Goal: Information Seeking & Learning: Learn about a topic

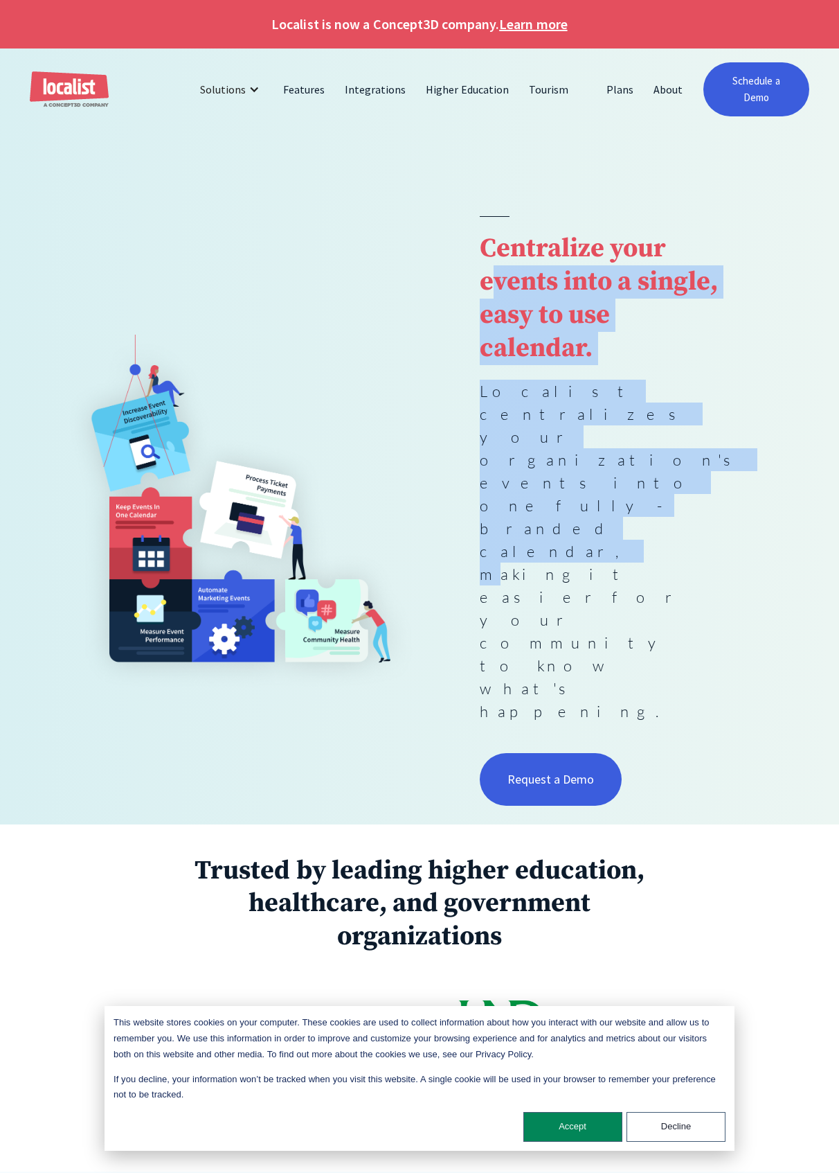
drag, startPoint x: 601, startPoint y: 445, endPoint x: 491, endPoint y: 264, distance: 211.3
click at [491, 264] on div "Centralize your events into a single, easy to use calendar. Localist centralize…" at bounding box center [600, 513] width 240 height 594
click at [491, 264] on strong "Centralize your events into a single, easy to use calendar." at bounding box center [599, 298] width 238 height 133
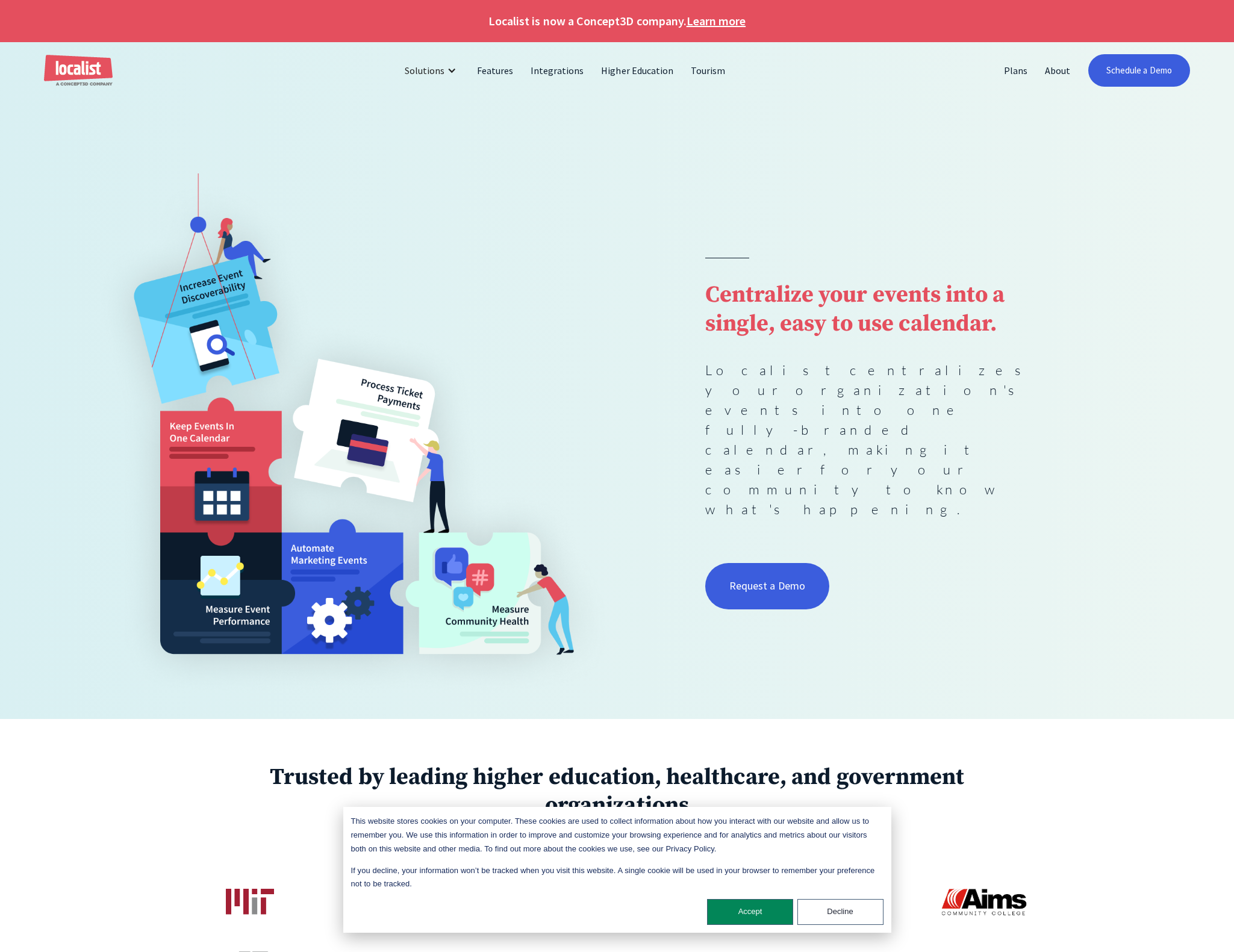
scroll to position [210, 0]
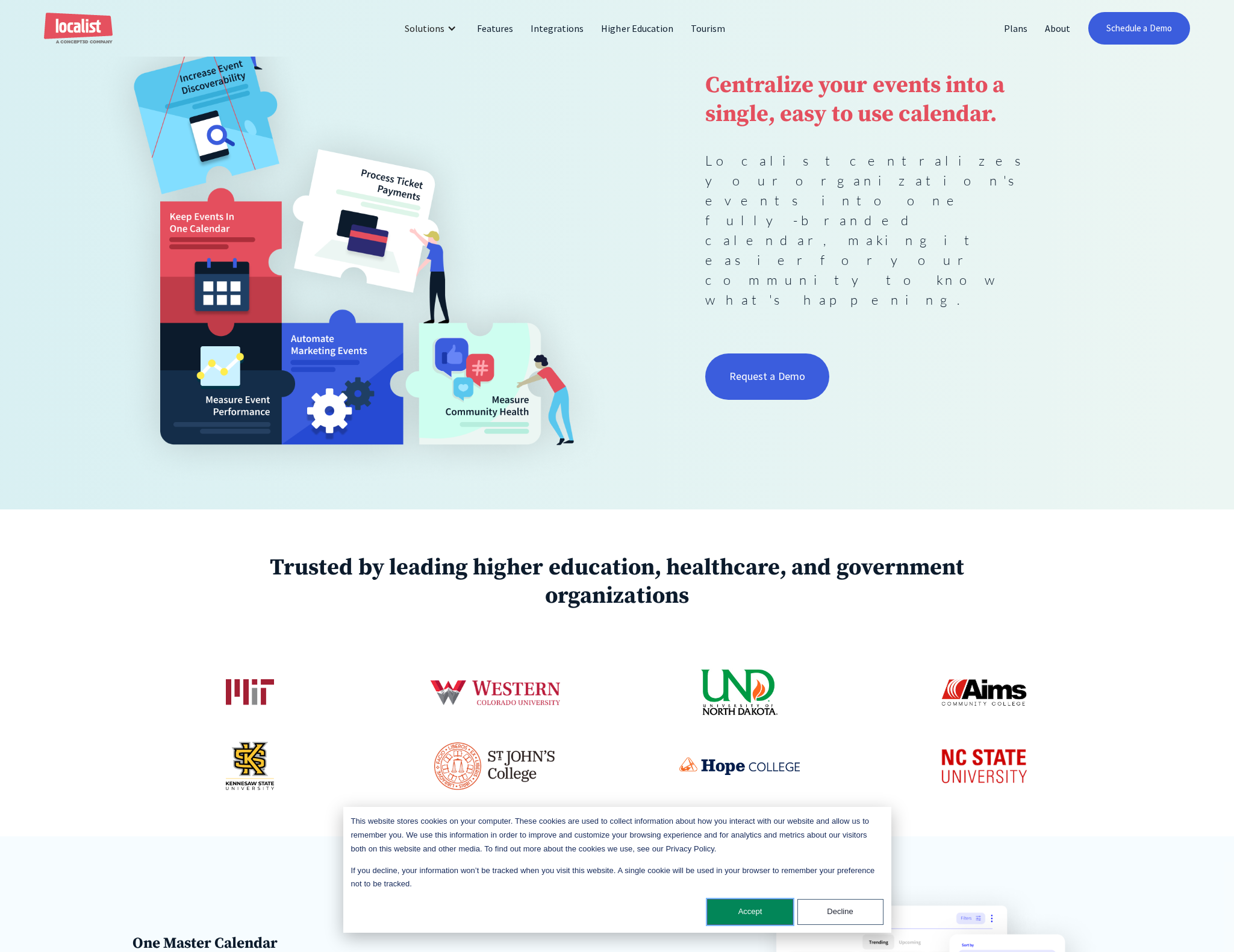
click at [730, 911] on button "Accept" at bounding box center [750, 912] width 86 height 26
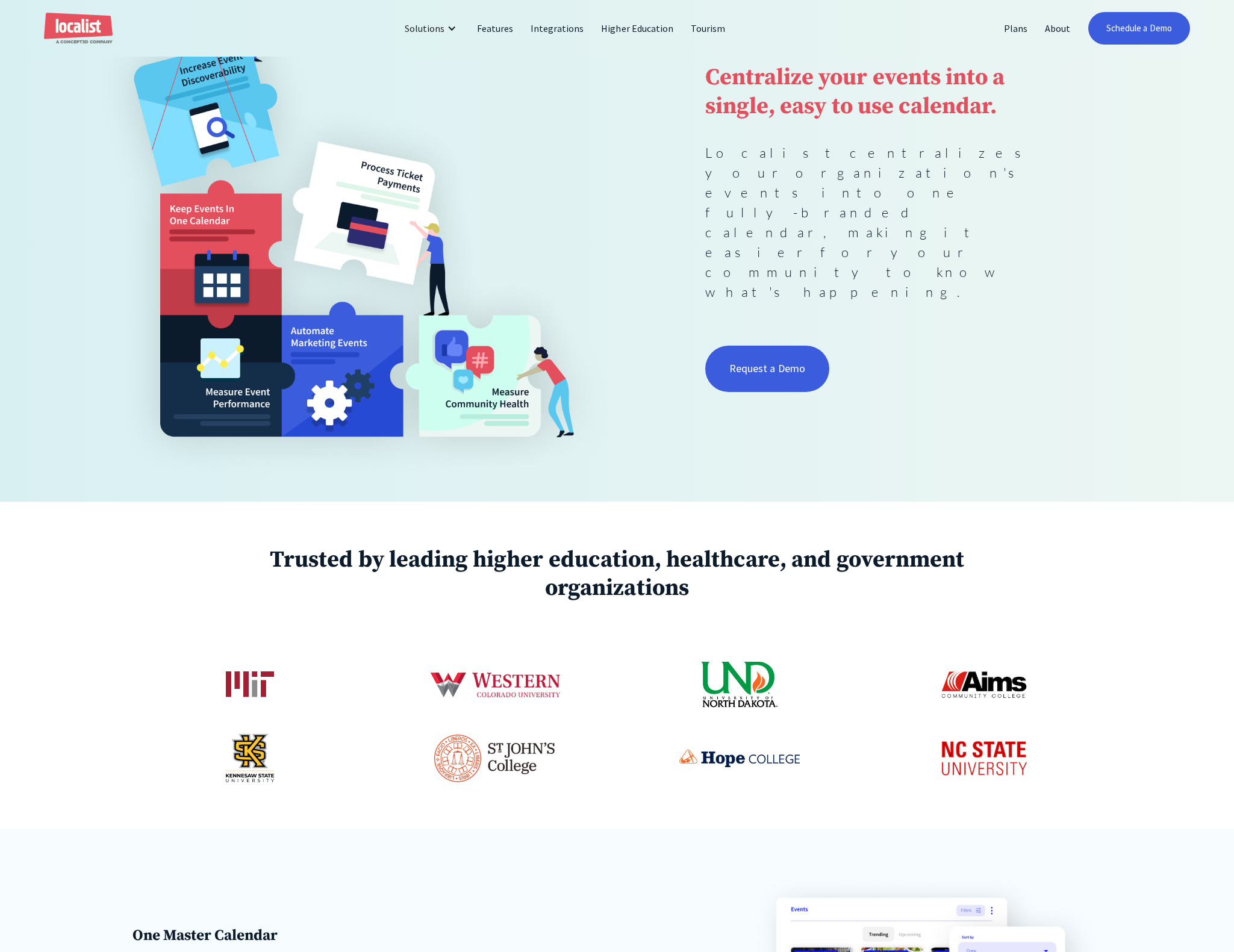
scroll to position [210, 0]
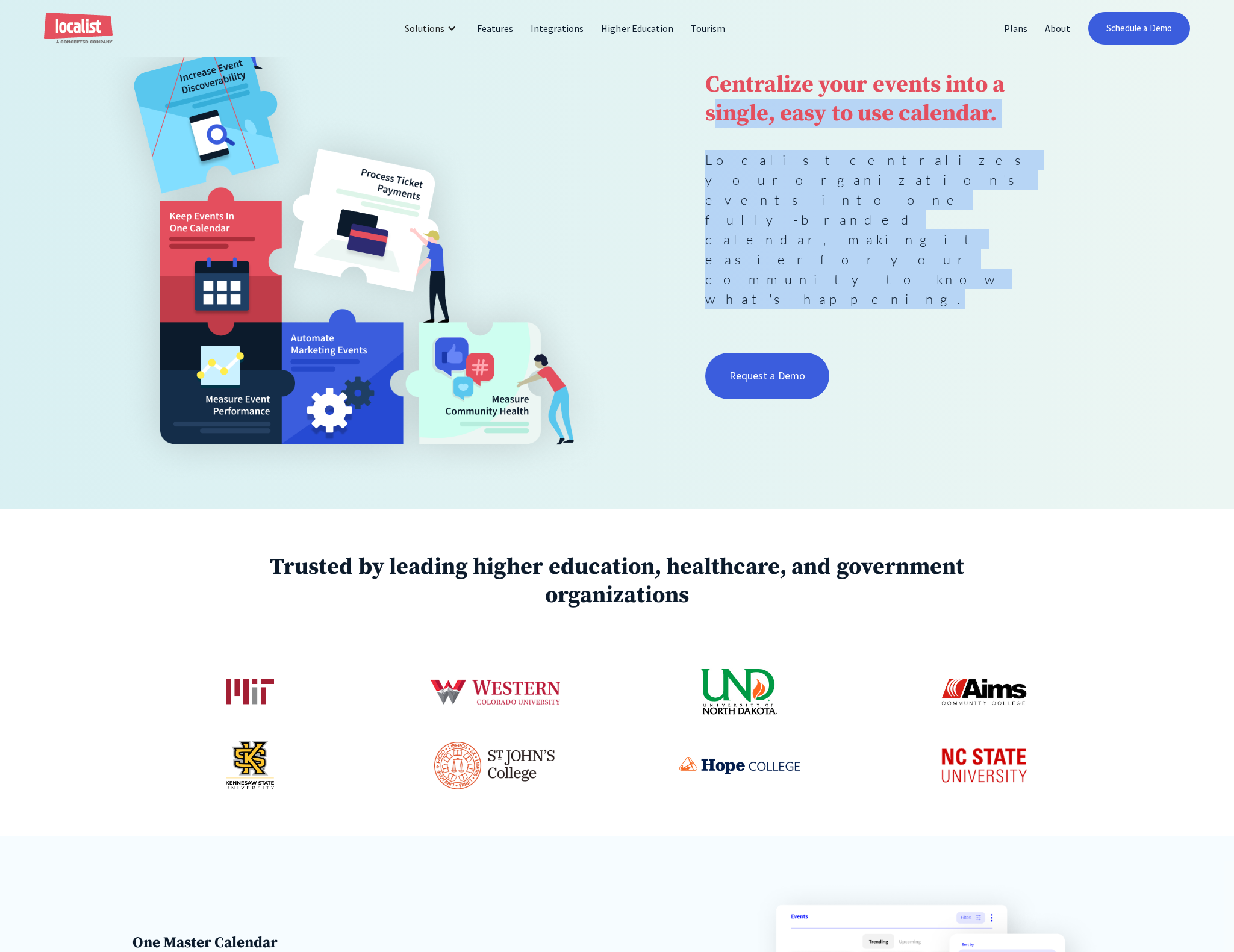
drag, startPoint x: 836, startPoint y: 260, endPoint x: 709, endPoint y: 156, distance: 164.1
click at [709, 156] on div "Centralize your events into a single, easy to use calendar. Localist centralize…" at bounding box center [881, 225] width 352 height 356
click at [709, 129] on strong "Centralize your events into a single, easy to use calendar." at bounding box center [855, 99] width 299 height 57
drag, startPoint x: 677, startPoint y: 133, endPoint x: 877, endPoint y: 275, distance: 245.3
click at [730, 275] on div "Centralize your events into a single, easy to use calendar. Localist centralize…" at bounding box center [617, 225] width 1057 height 524
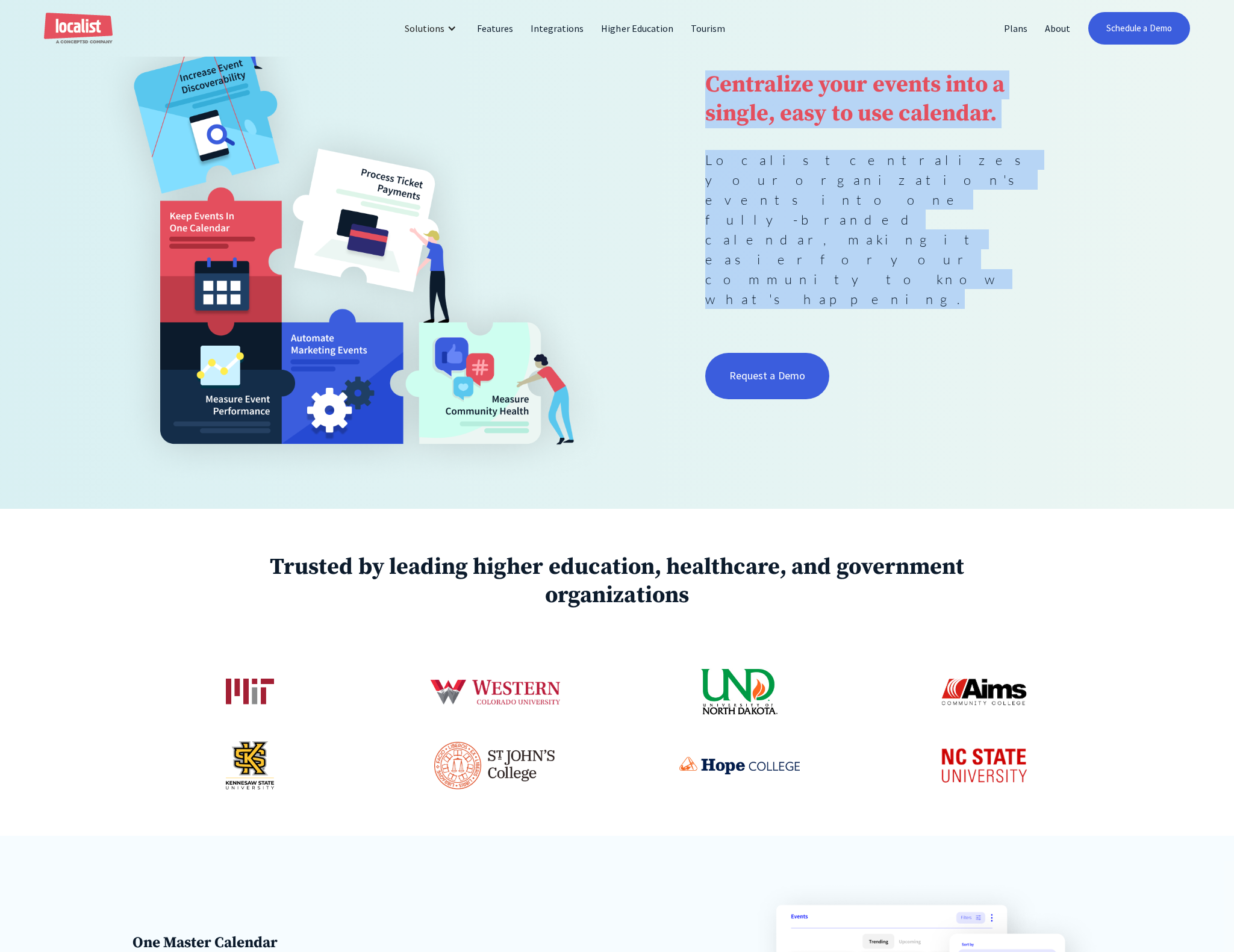
click at [730, 275] on div "Centralize your events into a single, easy to use calendar. Localist centralize…" at bounding box center [881, 225] width 352 height 356
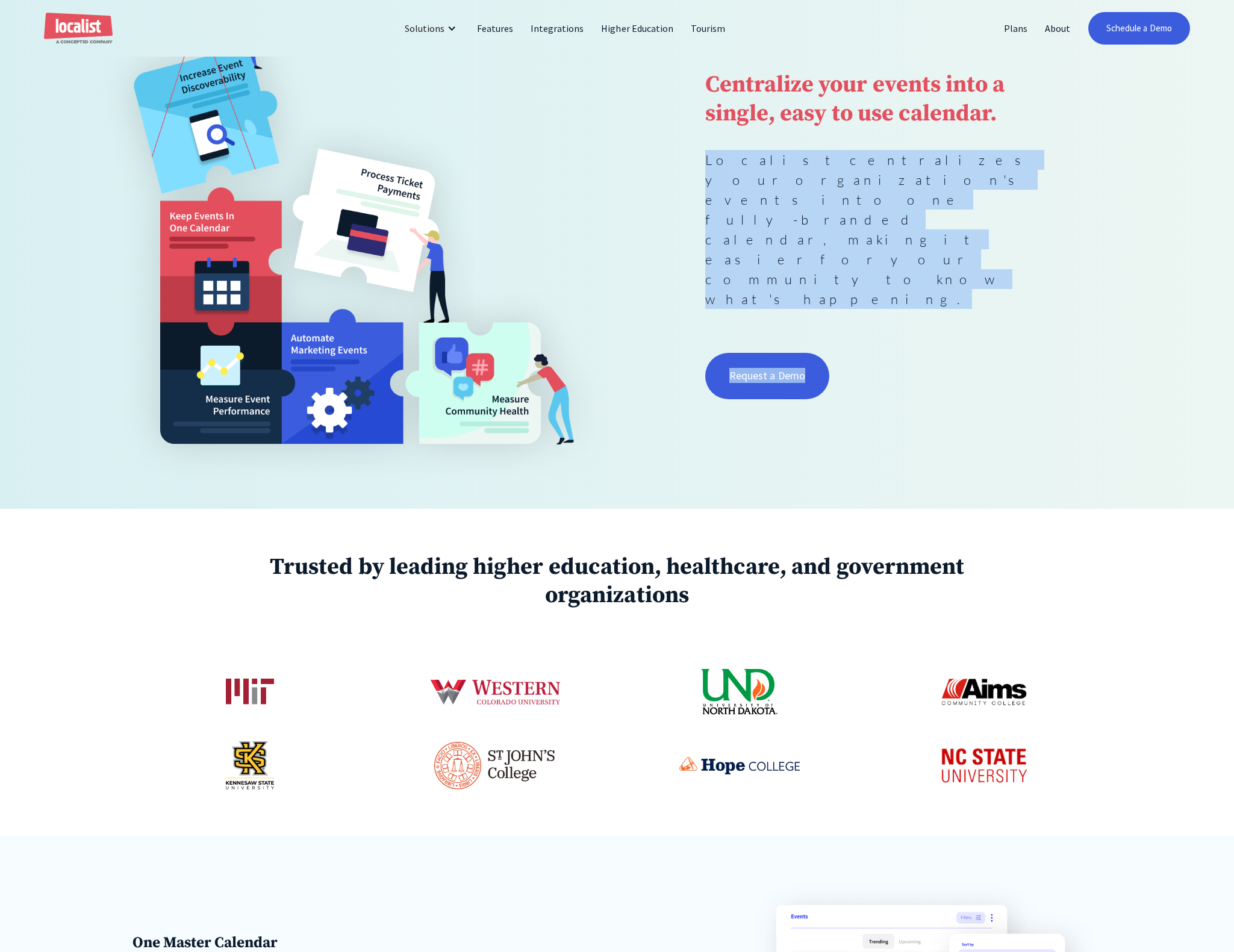
drag, startPoint x: 891, startPoint y: 359, endPoint x: 698, endPoint y: 181, distance: 262.6
click at [698, 181] on div "Centralize your events into a single, easy to use calendar. Localist centralize…" at bounding box center [617, 225] width 1057 height 524
click at [697, 180] on div "Centralize your events into a single, easy to use calendar. Localist centralize…" at bounding box center [617, 225] width 1057 height 524
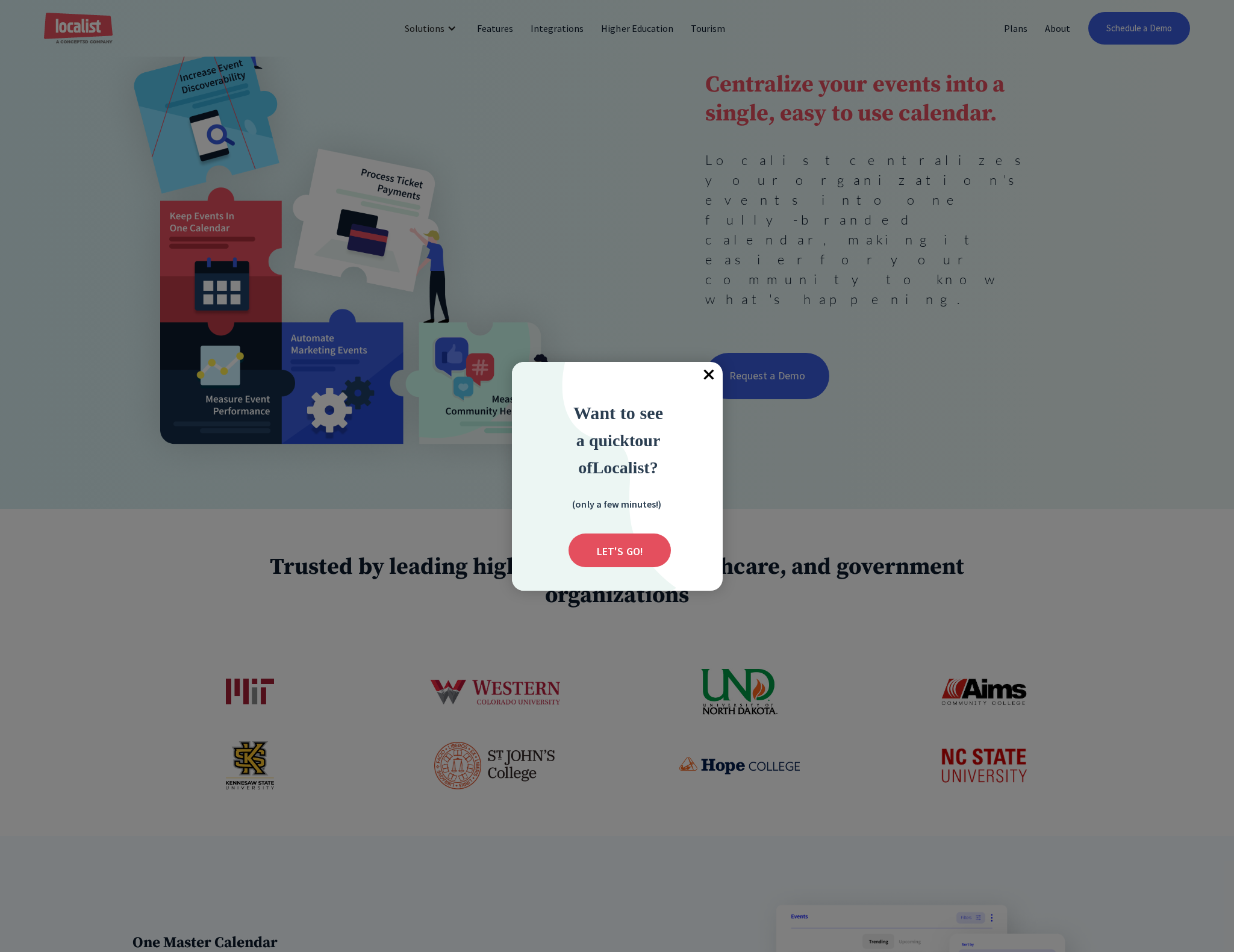
click at [660, 211] on div at bounding box center [617, 476] width 1234 height 952
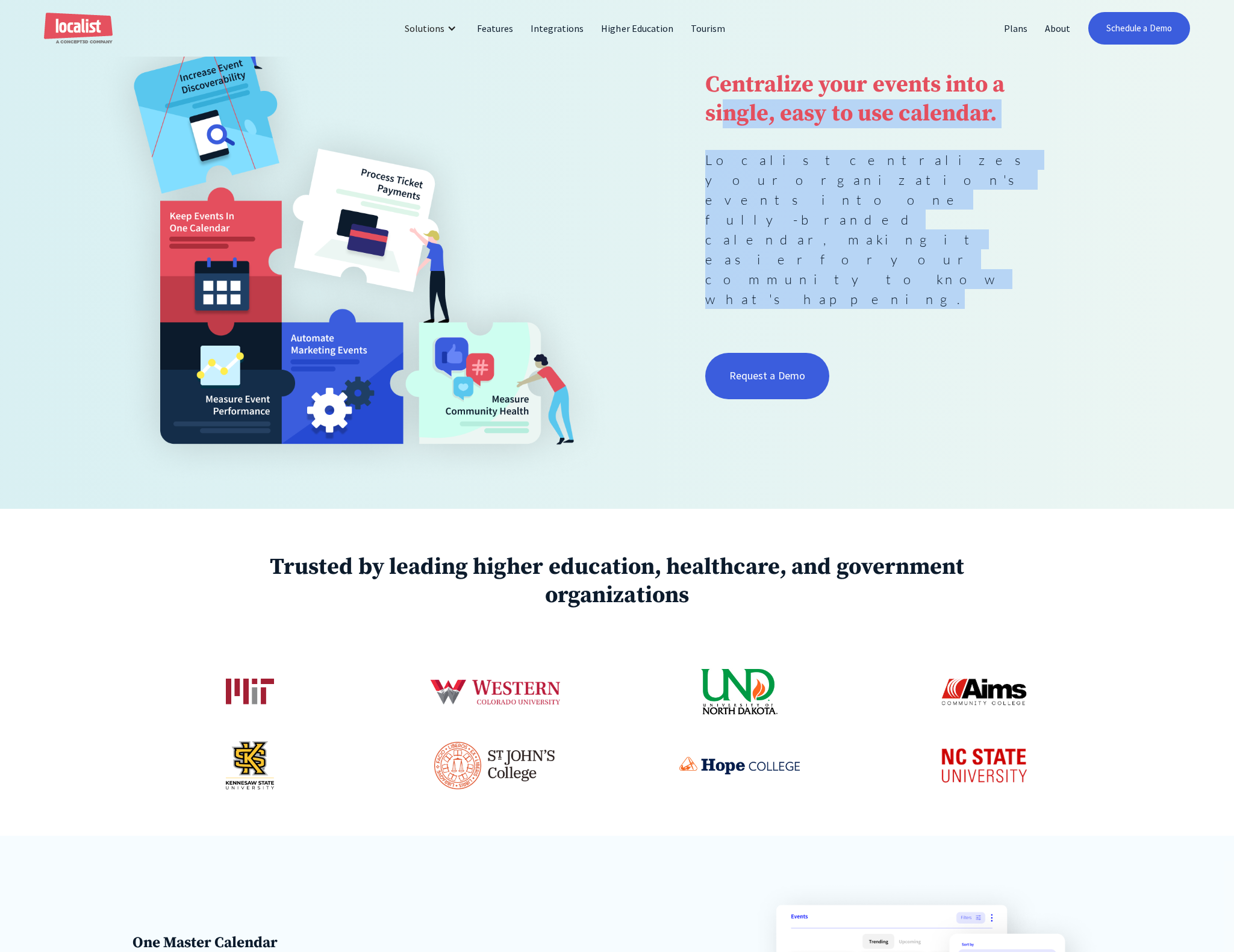
drag, startPoint x: 814, startPoint y: 246, endPoint x: 720, endPoint y: 172, distance: 119.6
click at [720, 172] on div "Centralize your events into a single, easy to use calendar. Localist centralize…" at bounding box center [881, 225] width 352 height 356
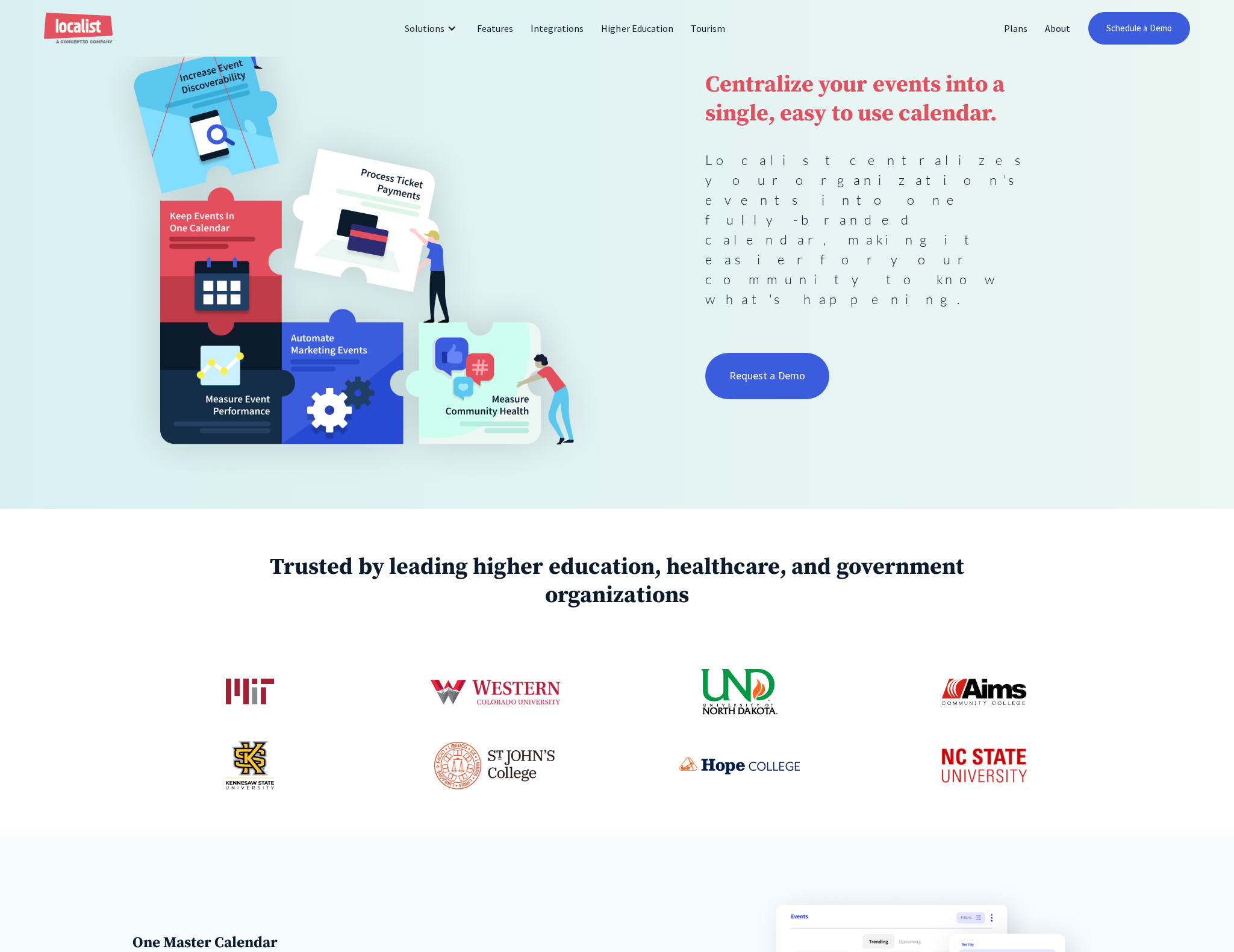
click at [657, 193] on div "Centralize your events into a single, easy to use calendar. Localist centralize…" at bounding box center [617, 225] width 1057 height 524
click at [499, 28] on link "Features" at bounding box center [496, 28] width 54 height 29
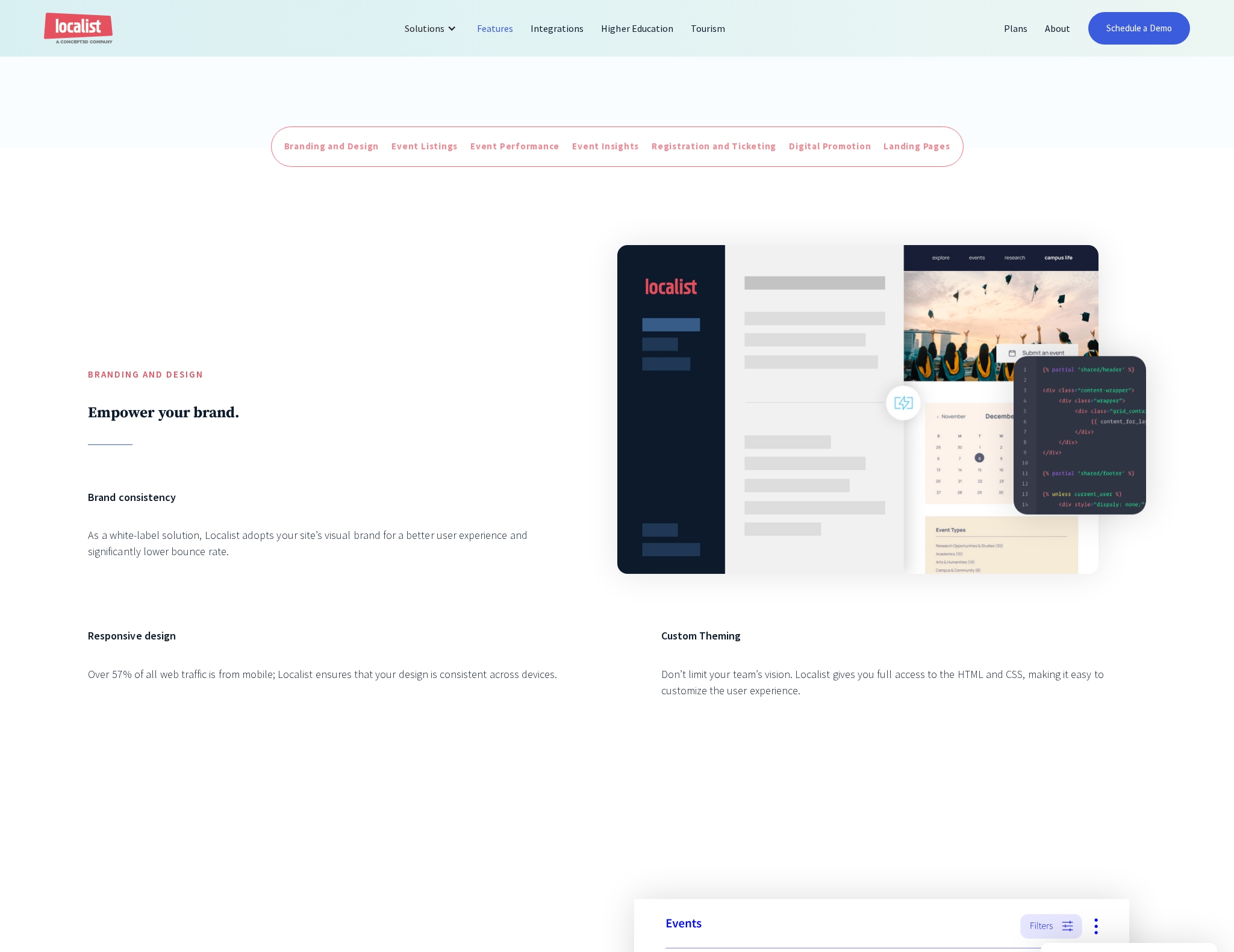
scroll to position [384, 0]
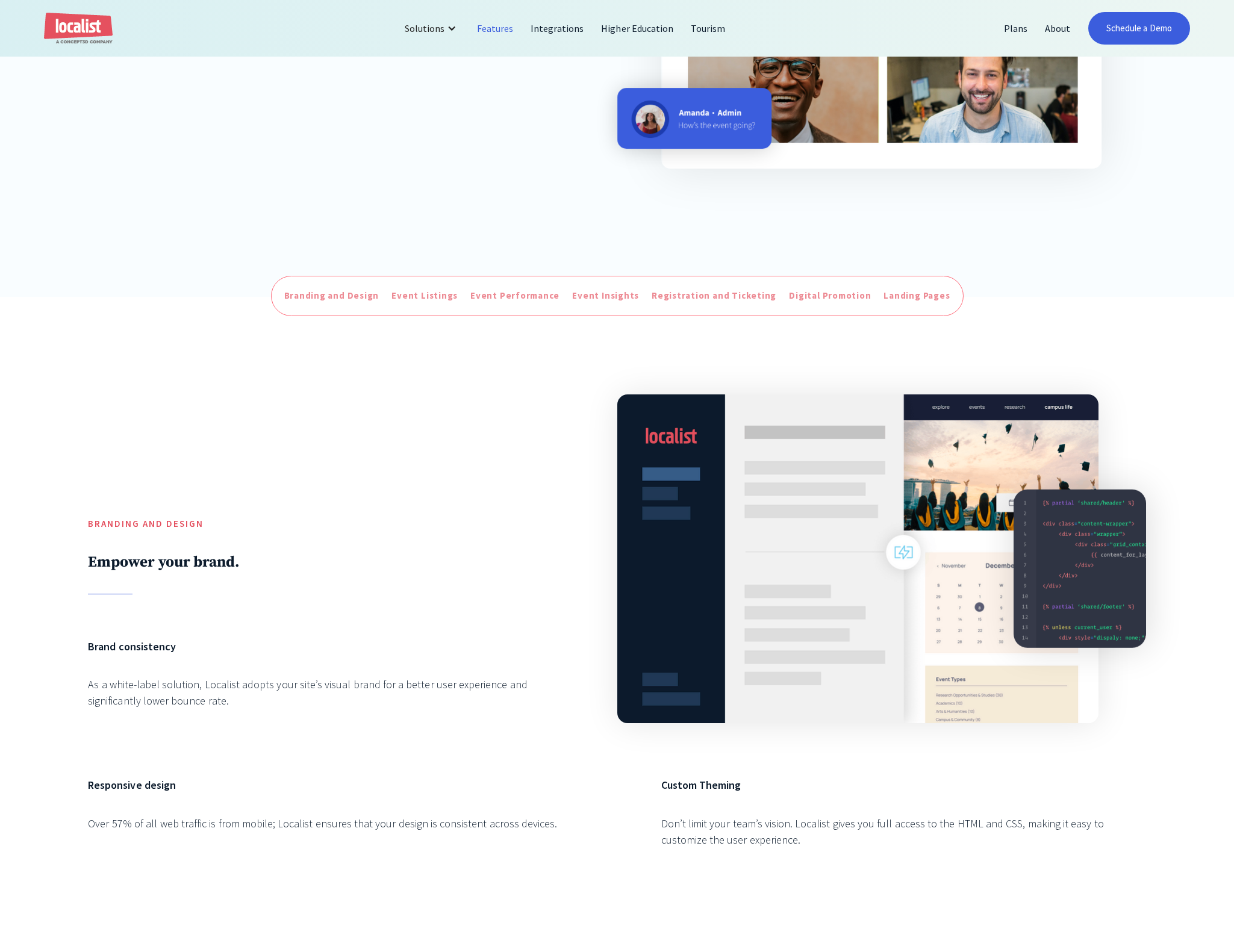
click at [197, 387] on div "Branding and Design Empower your brand. Brand consistency As a white-label solu…" at bounding box center [617, 628] width 1234 height 663
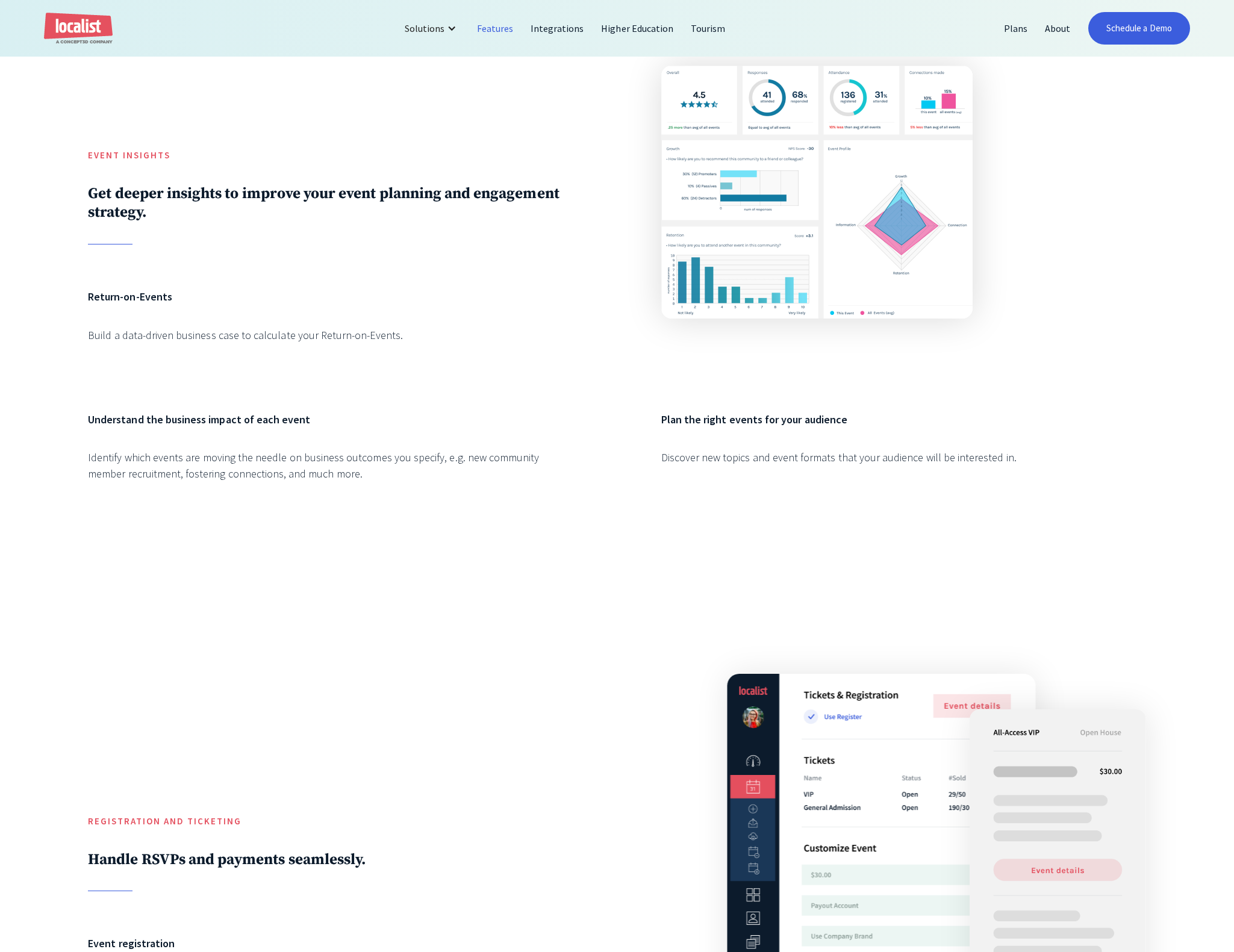
scroll to position [4119, 0]
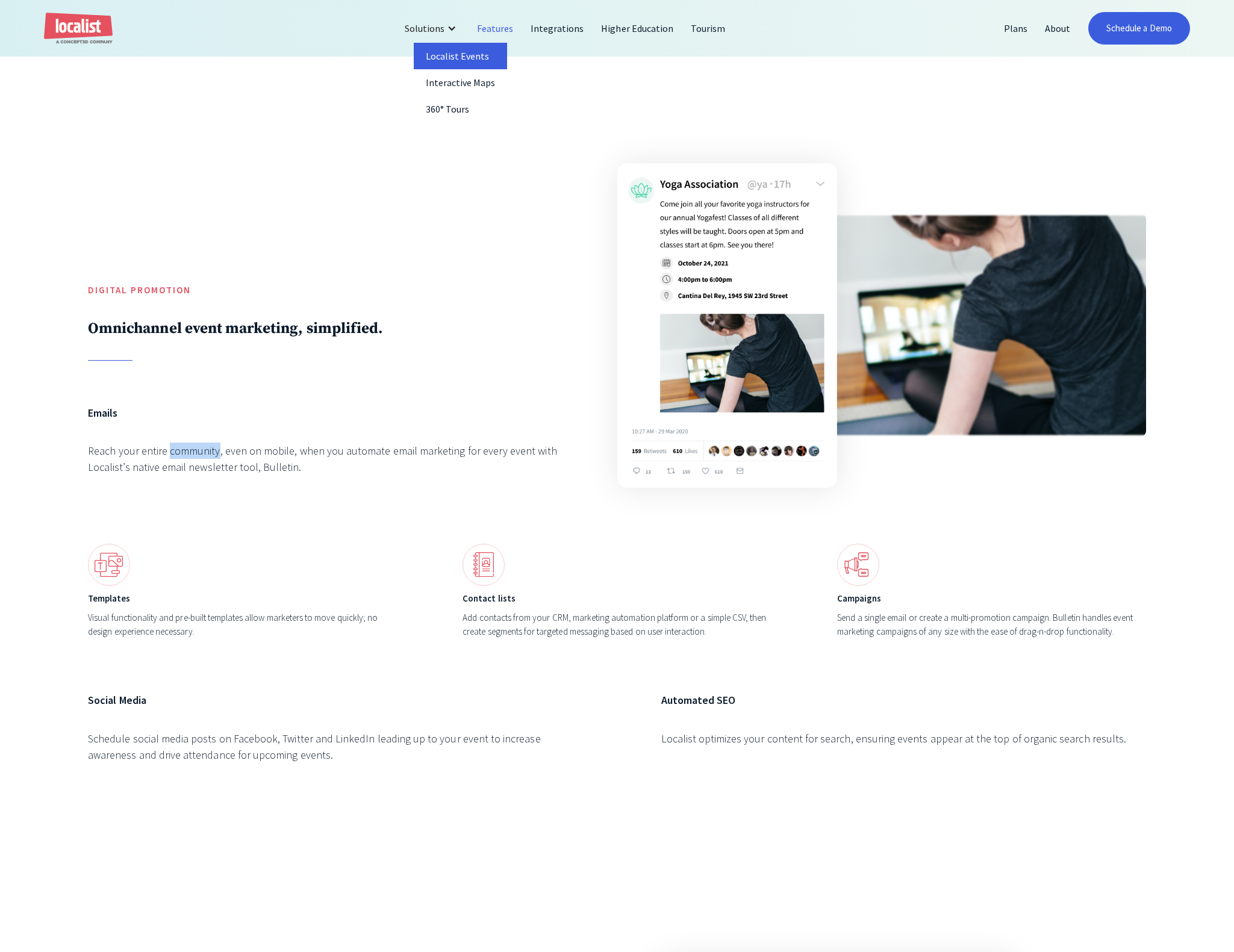
click at [457, 51] on link "Localist Events" at bounding box center [461, 56] width 94 height 26
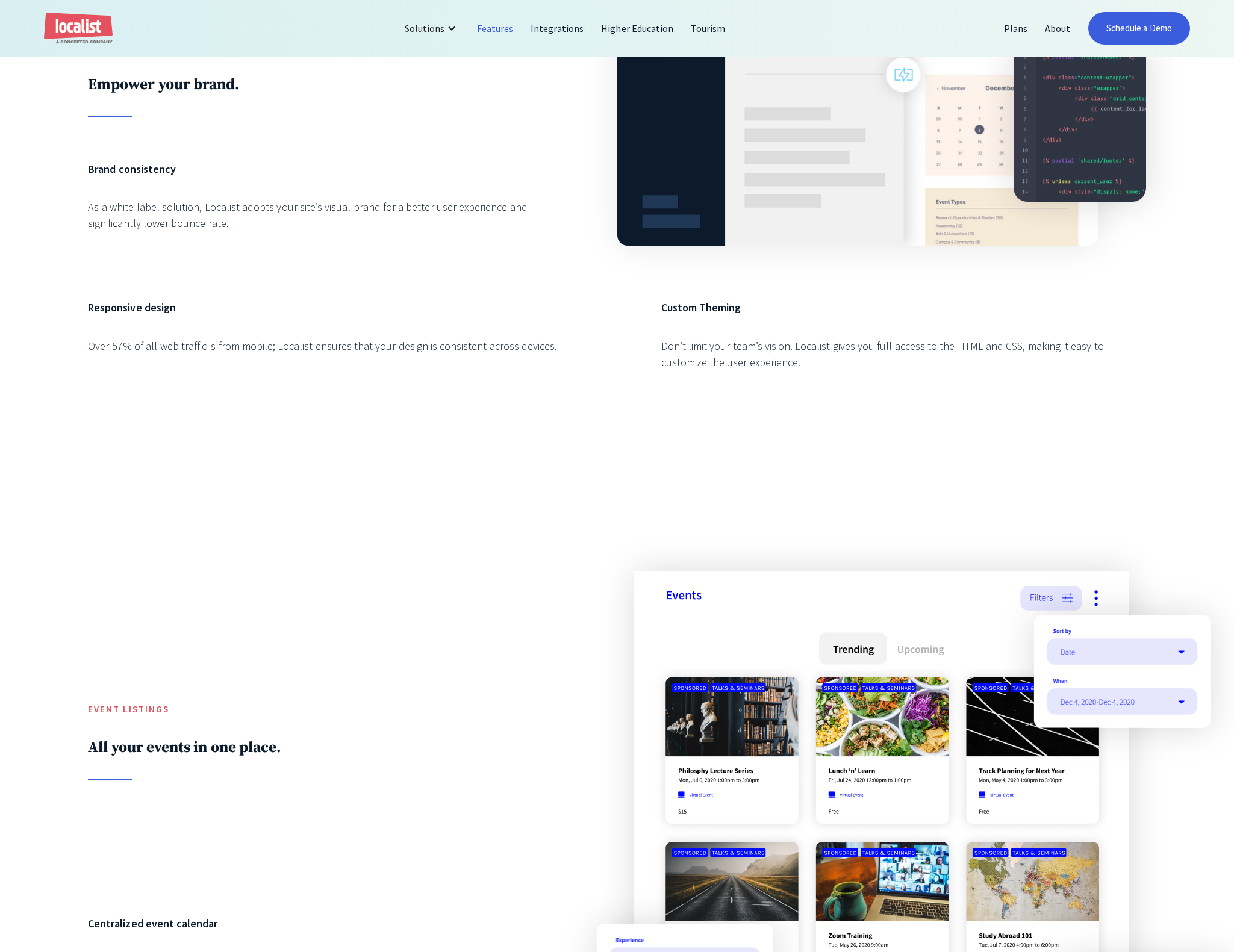
scroll to position [243, 0]
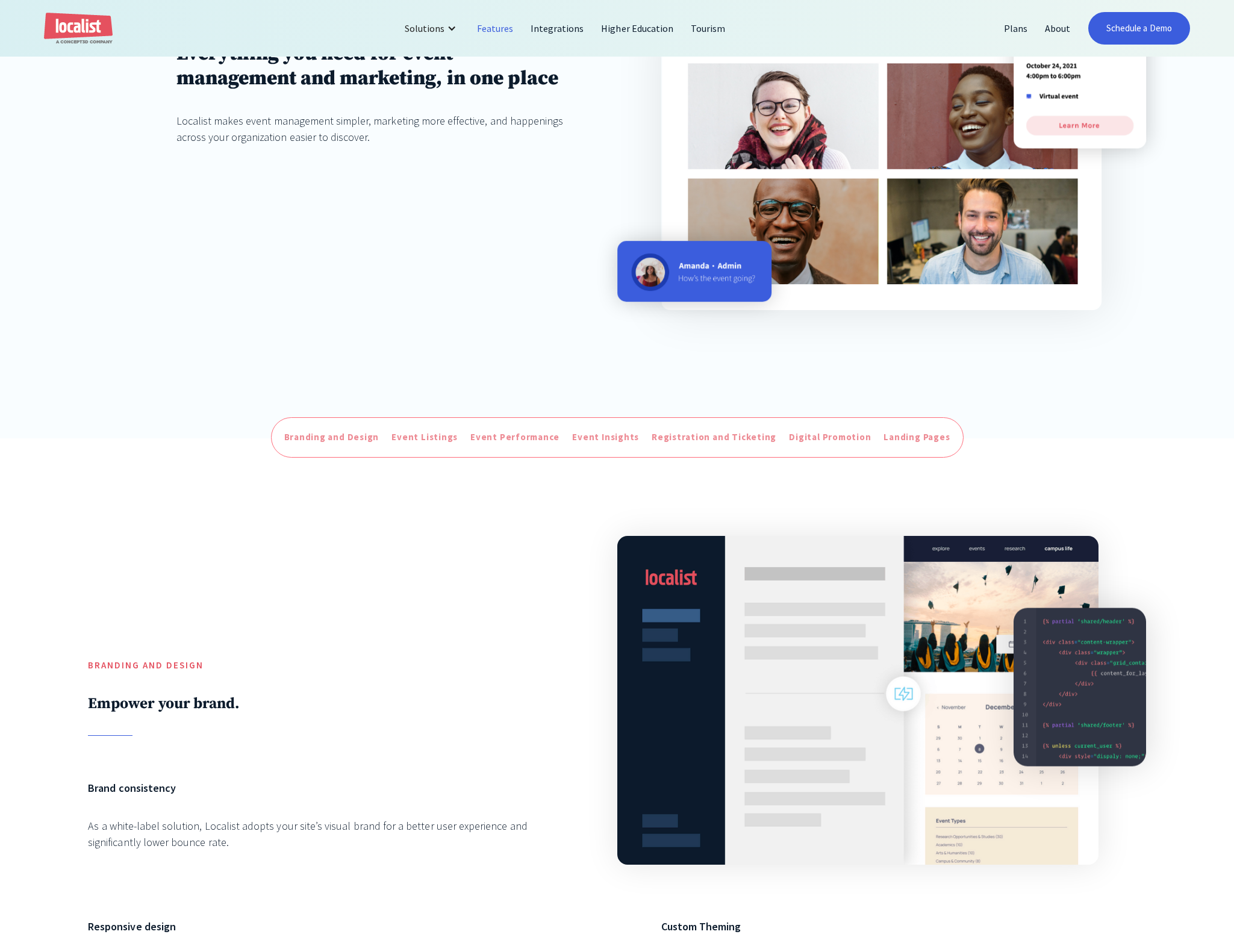
click at [100, 30] on img "home" at bounding box center [78, 29] width 69 height 32
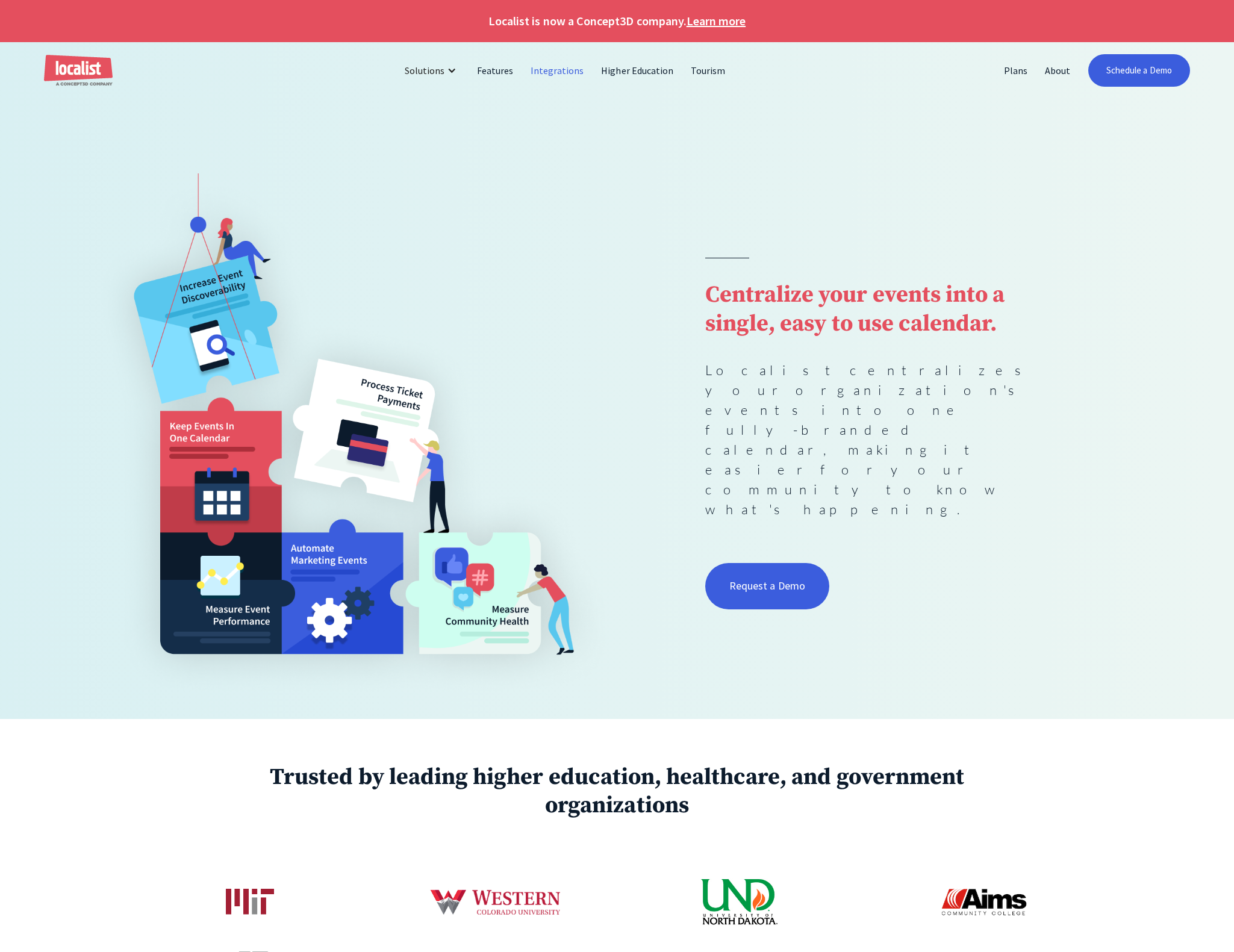
click at [557, 71] on link "Integrations" at bounding box center [557, 70] width 70 height 29
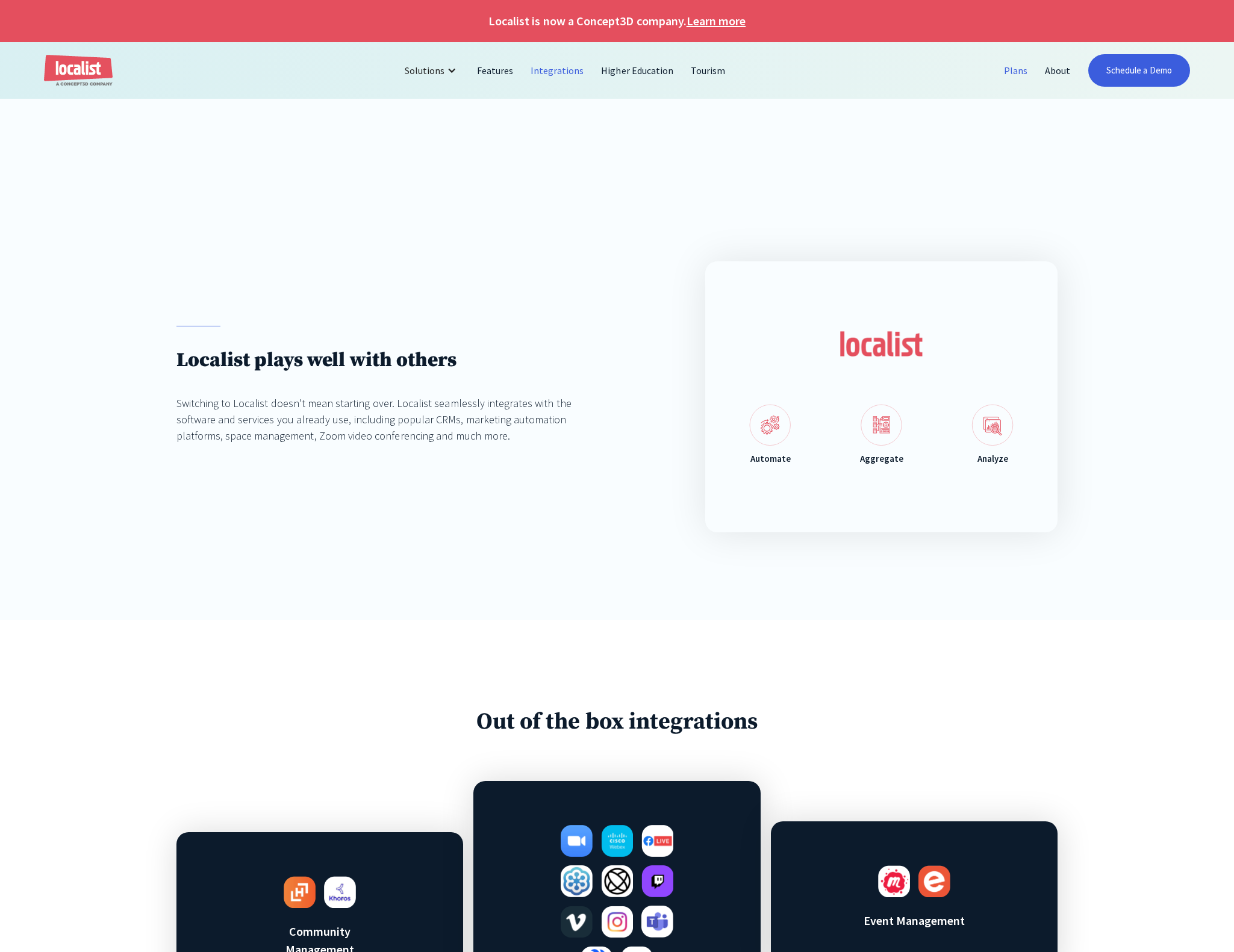
click at [1011, 63] on link "Plans" at bounding box center [1016, 70] width 41 height 29
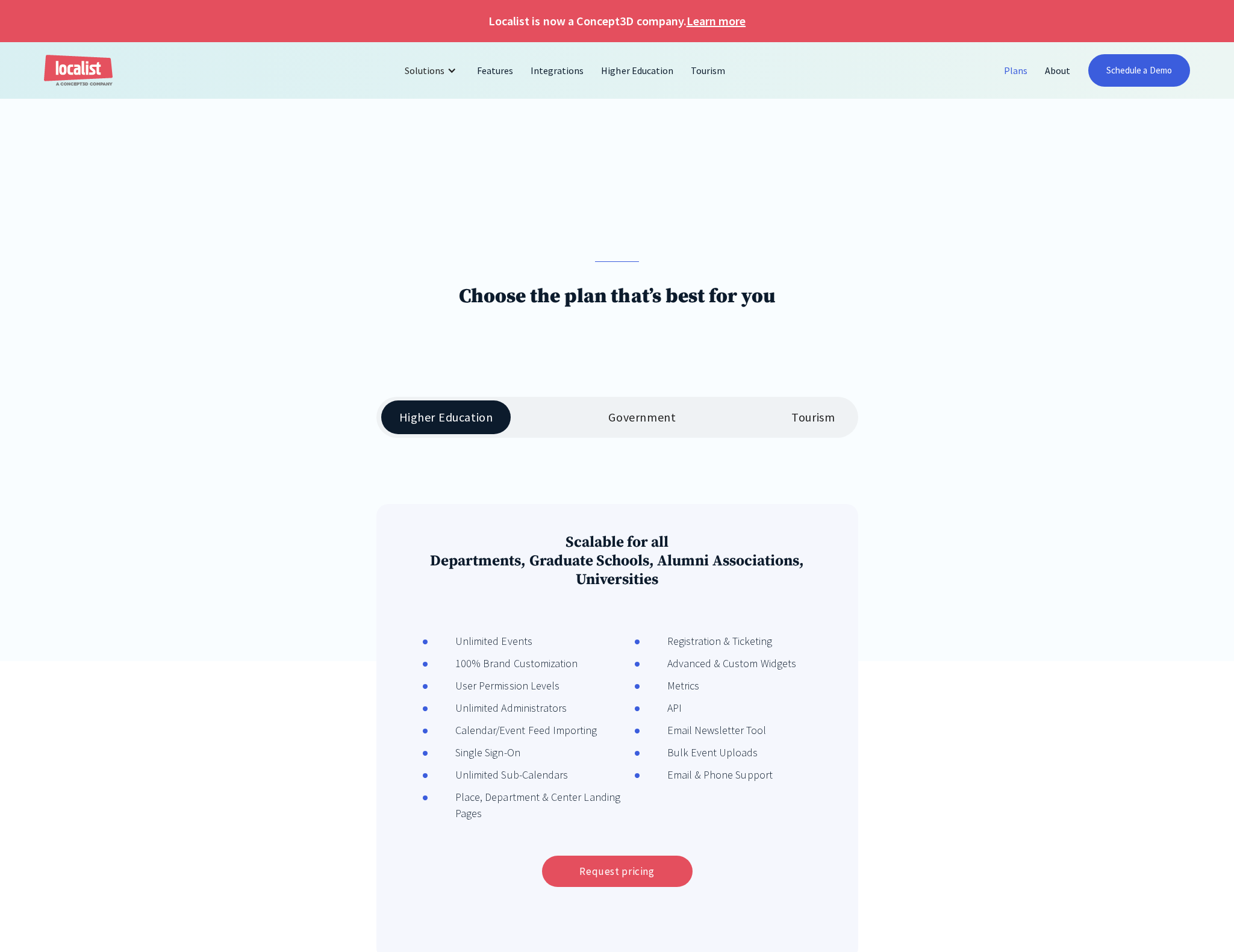
scroll to position [150, 0]
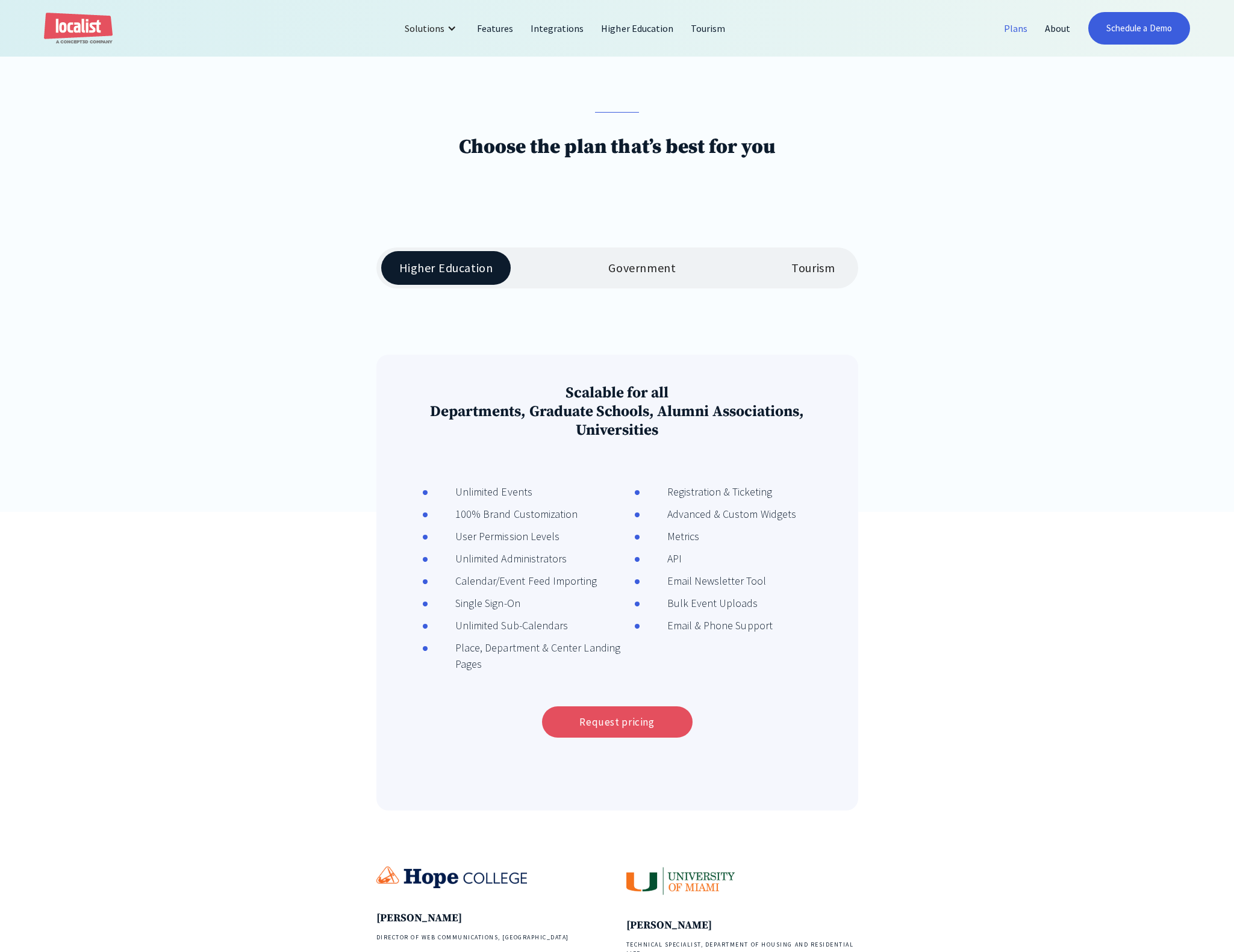
click at [634, 262] on div "Government" at bounding box center [643, 268] width 68 height 15
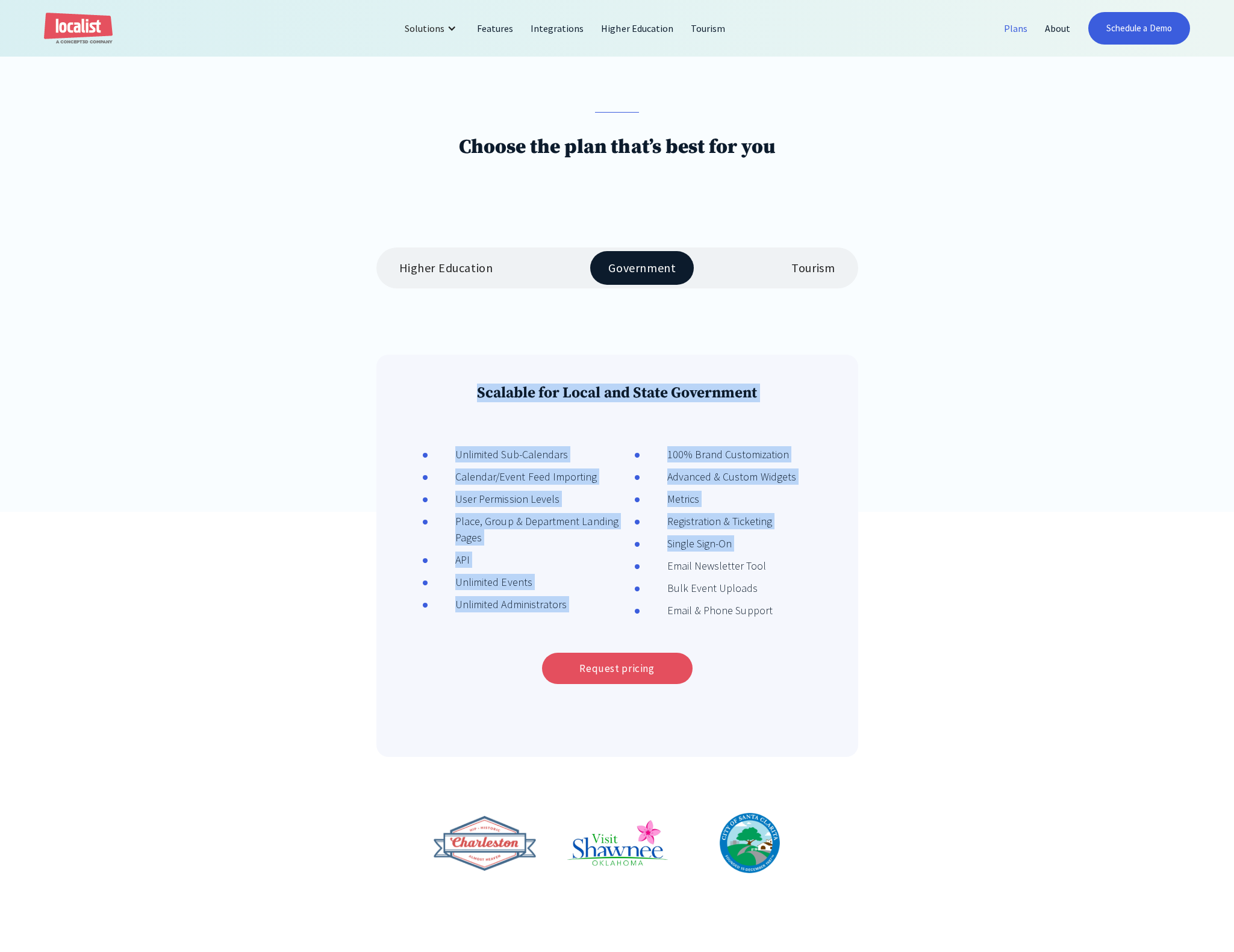
drag, startPoint x: 440, startPoint y: 366, endPoint x: 767, endPoint y: 573, distance: 387.0
click at [767, 572] on div "Scalable for Local and State Government Unlimited Sub-Calendars Calendar/Event …" at bounding box center [617, 556] width 482 height 403
click at [767, 573] on li "Email Newsletter Tool" at bounding box center [735, 569] width 202 height 23
drag, startPoint x: 786, startPoint y: 581, endPoint x: 449, endPoint y: 374, distance: 395.5
click at [449, 374] on div "Scalable for Local and State Government Unlimited Sub-Calendars Calendar/Event …" at bounding box center [617, 556] width 482 height 403
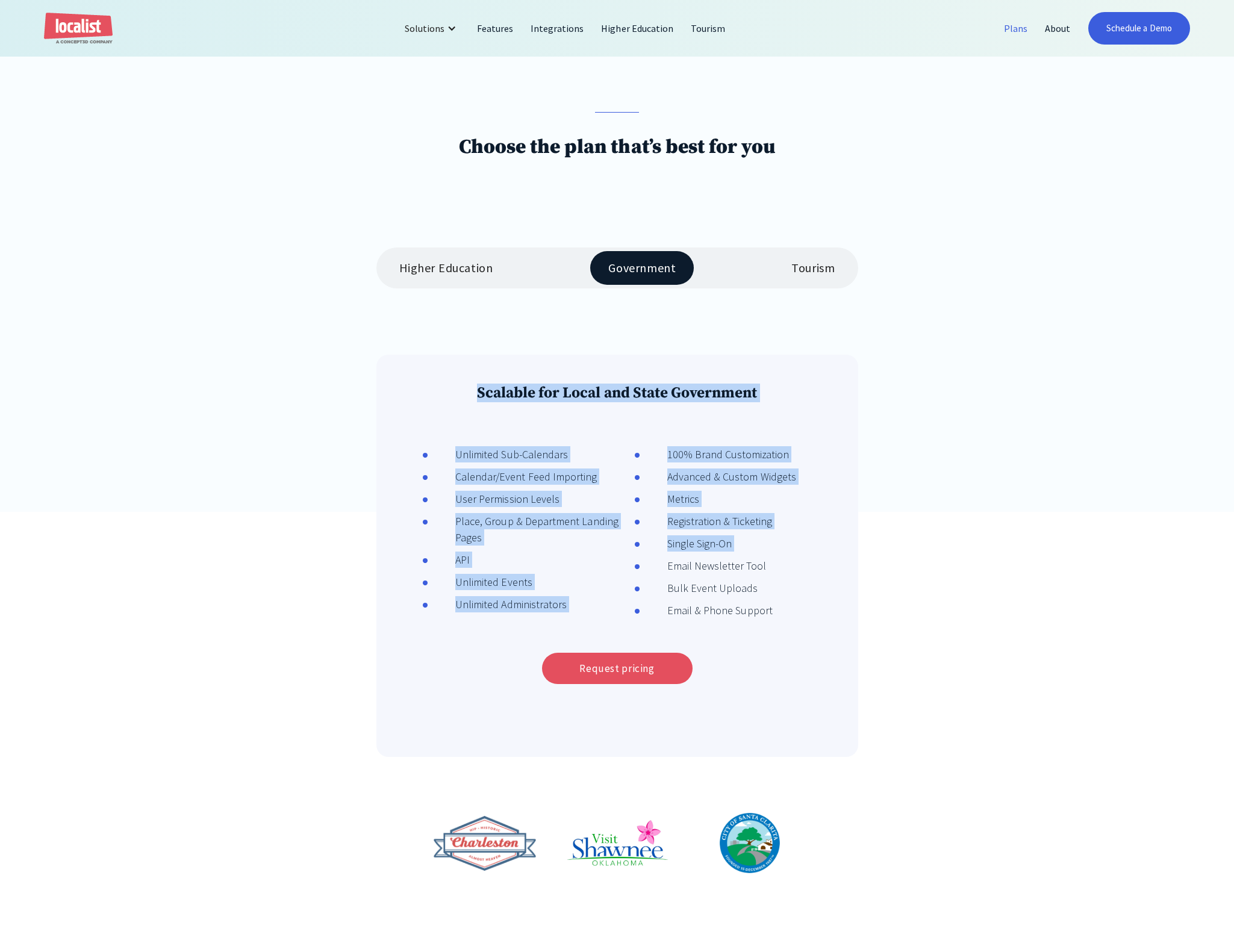
click at [449, 374] on div "Scalable for Local and State Government Unlimited Sub-Calendars Calendar/Event …" at bounding box center [617, 556] width 482 height 403
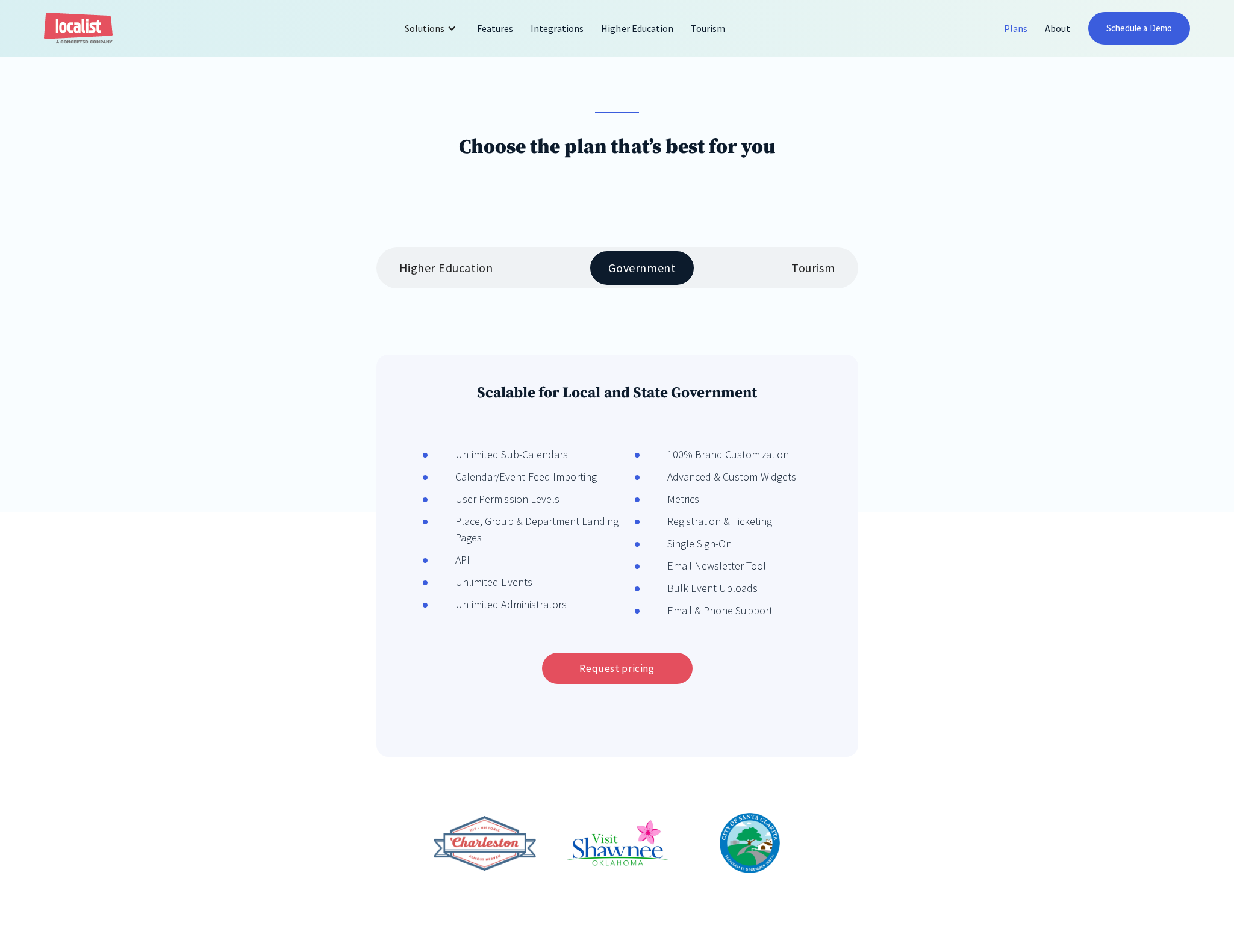
click at [800, 268] on div "Tourism" at bounding box center [813, 268] width 43 height 15
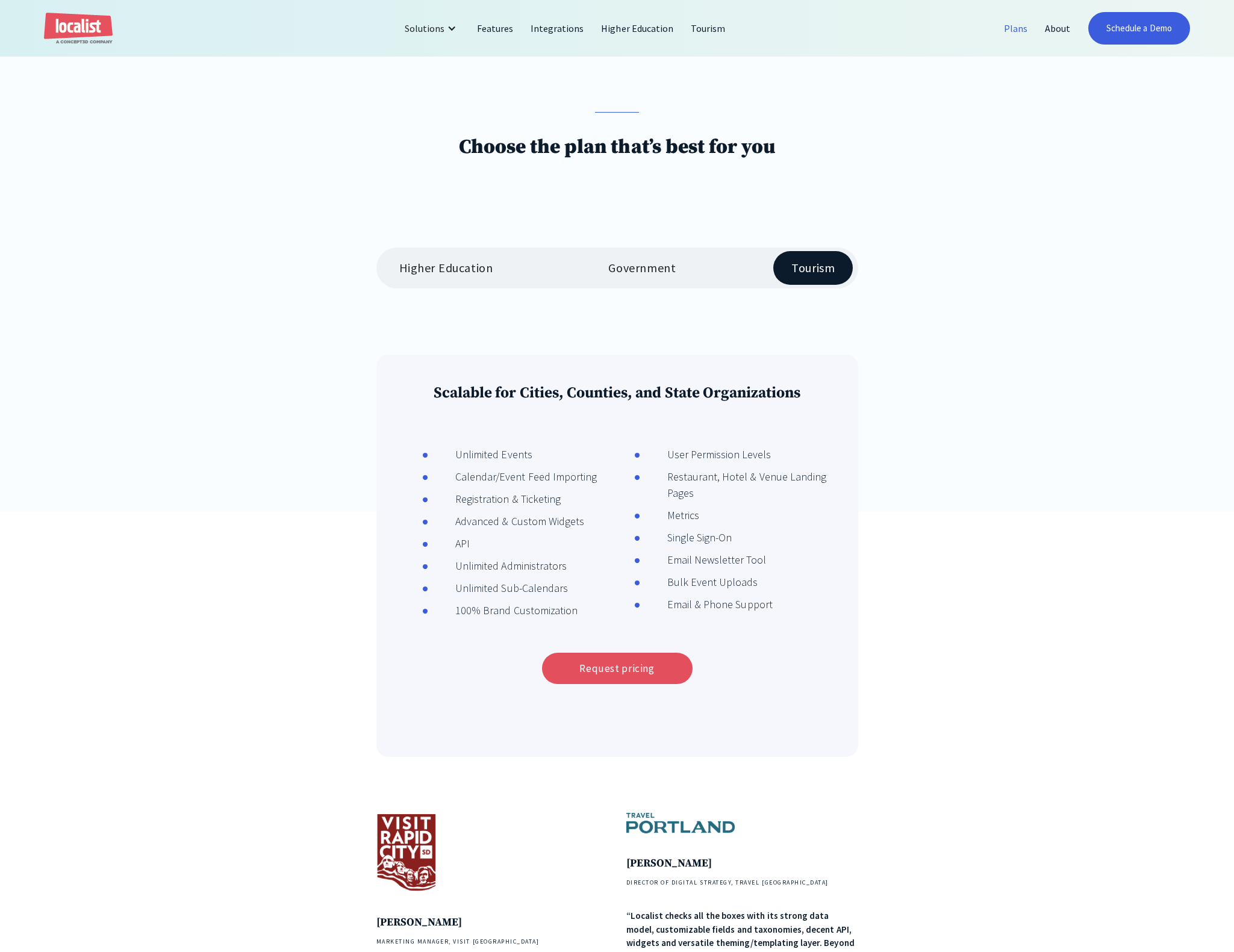
click at [652, 263] on div "Government" at bounding box center [643, 268] width 68 height 15
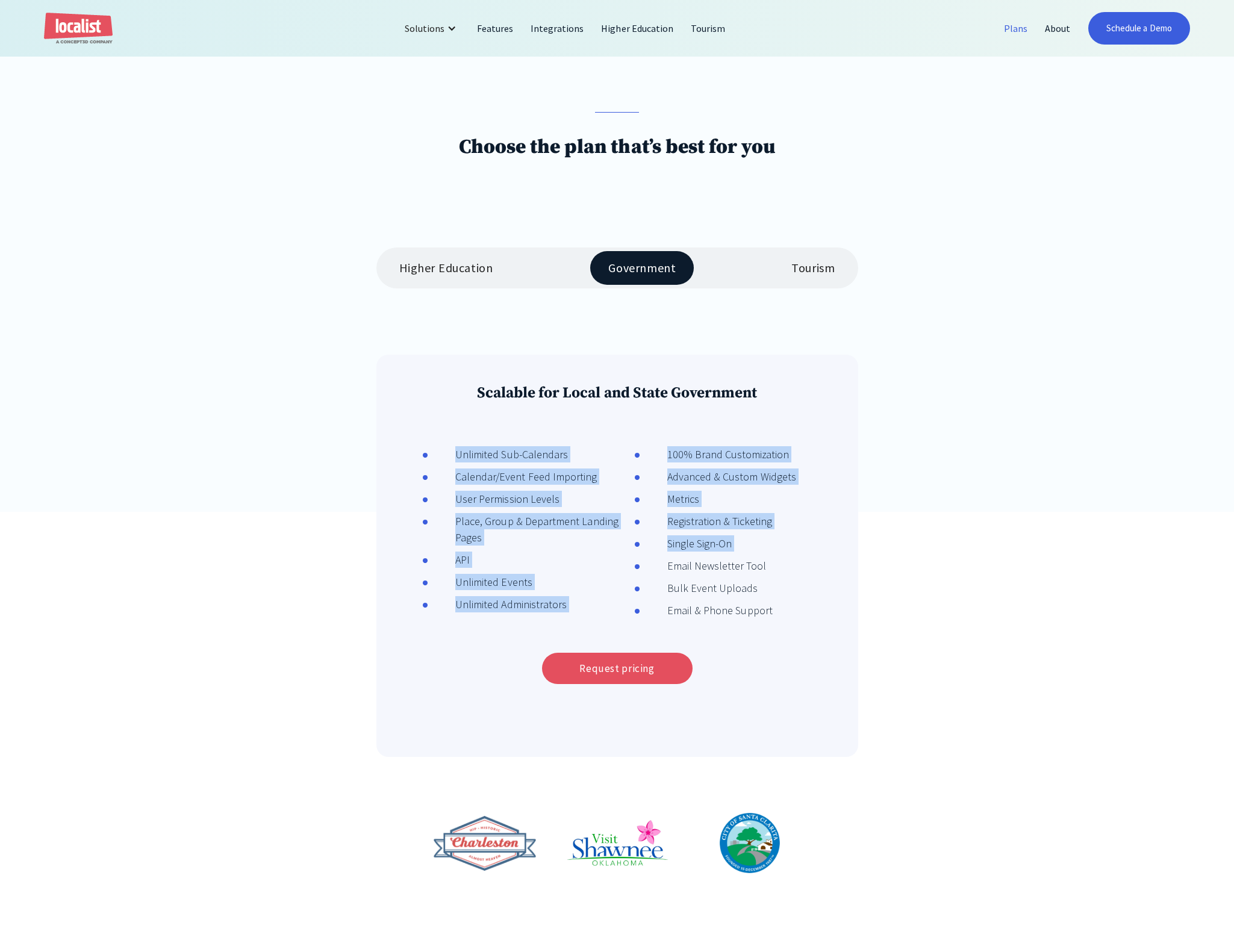
drag, startPoint x: 759, startPoint y: 578, endPoint x: 521, endPoint y: 406, distance: 293.6
click at [522, 406] on div "Scalable for Local and State Government Unlimited Sub-Calendars Calendar/Event …" at bounding box center [617, 556] width 482 height 403
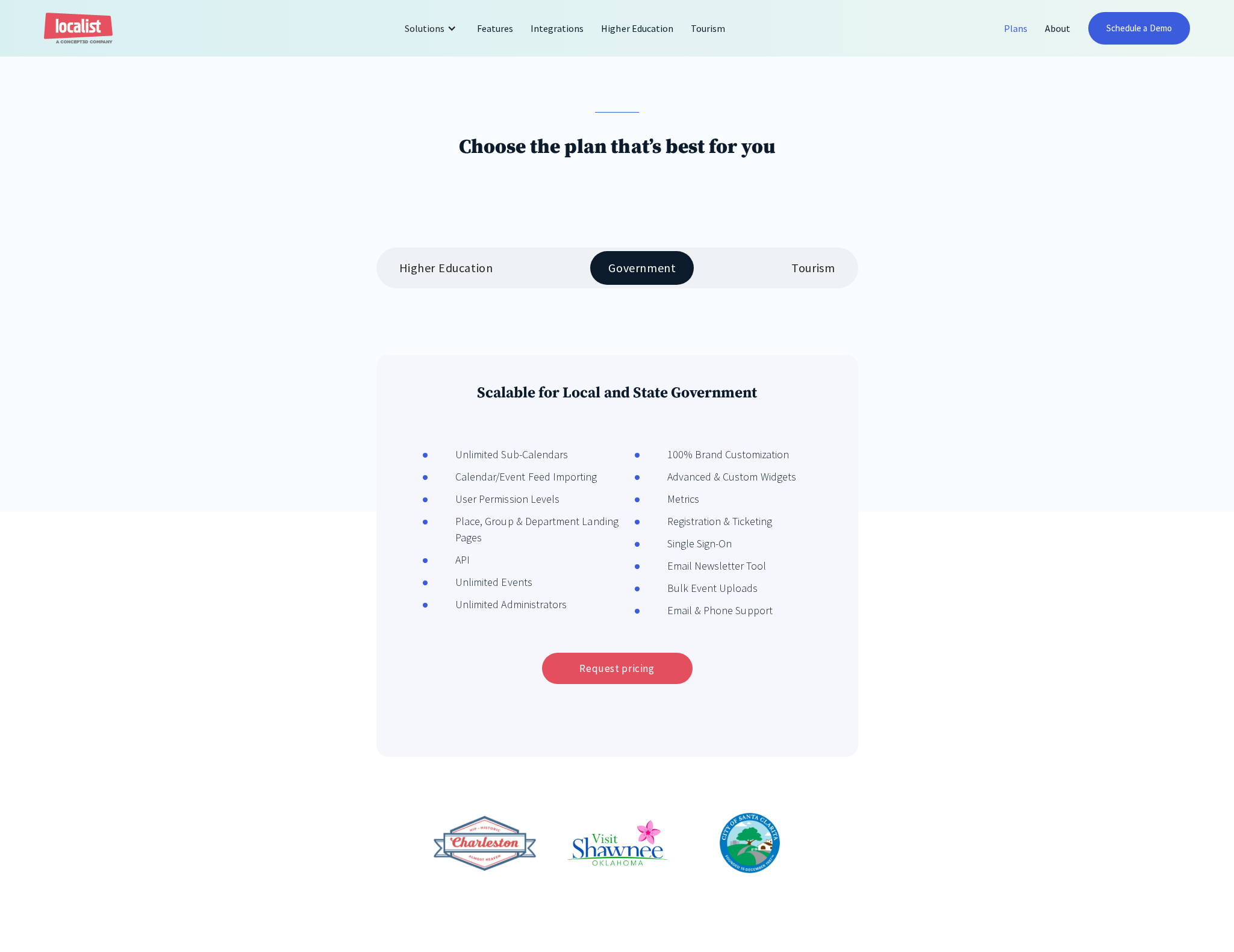
drag, startPoint x: 469, startPoint y: 403, endPoint x: 434, endPoint y: 383, distance: 40.3
click at [469, 403] on h3 "Scalable for Local and State Government" at bounding box center [617, 392] width 438 height 18
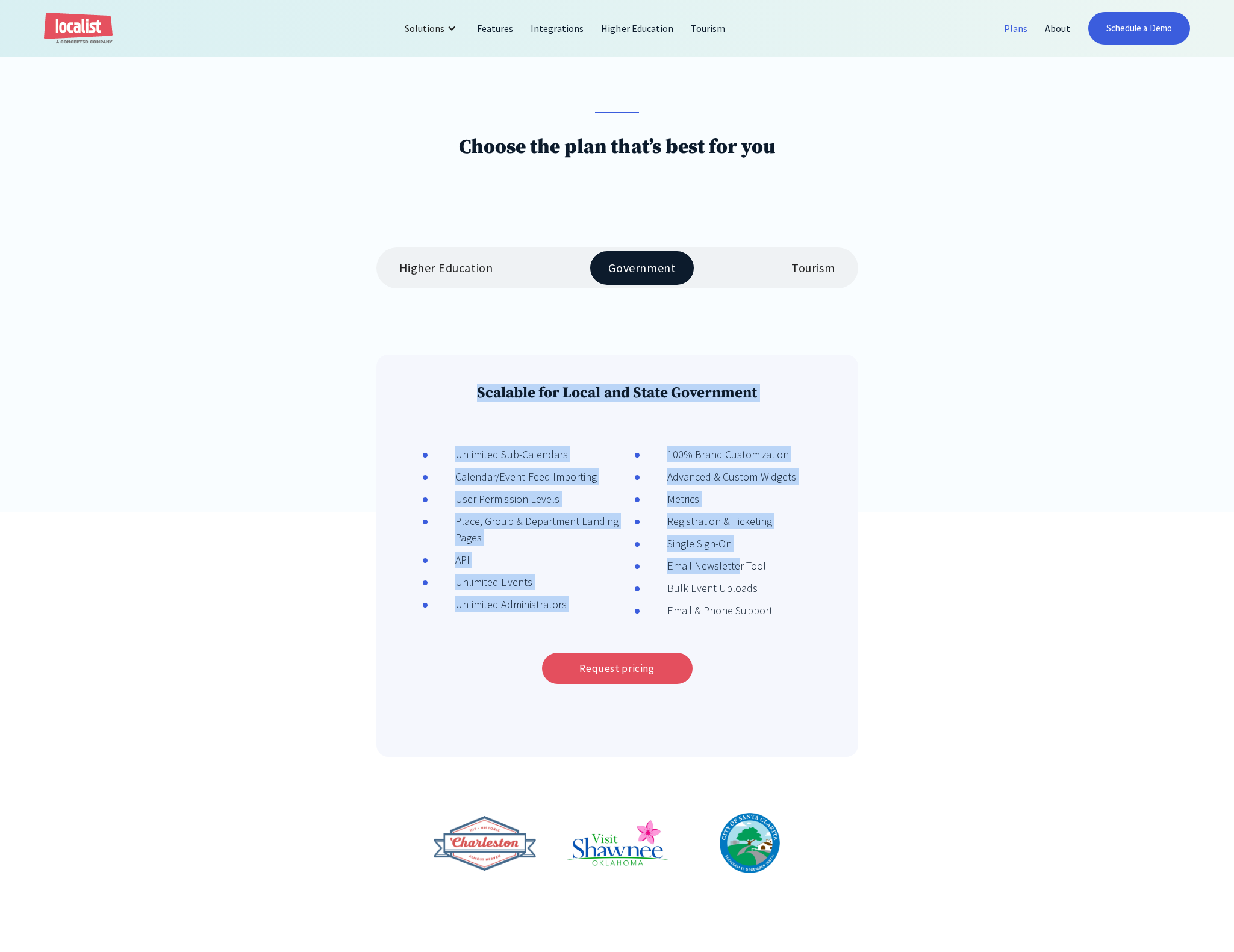
drag, startPoint x: 436, startPoint y: 381, endPoint x: 737, endPoint y: 562, distance: 351.2
click at [737, 562] on div "Scalable for Local and State Government Unlimited Sub-Calendars Calendar/Event …" at bounding box center [617, 556] width 482 height 403
click at [737, 562] on div "Email Newsletter Tool" at bounding box center [703, 565] width 126 height 17
drag, startPoint x: 766, startPoint y: 601, endPoint x: 469, endPoint y: 415, distance: 350.4
click at [469, 415] on div "Scalable for Local and State Government Unlimited Sub-Calendars Calendar/Event …" at bounding box center [617, 556] width 482 height 403
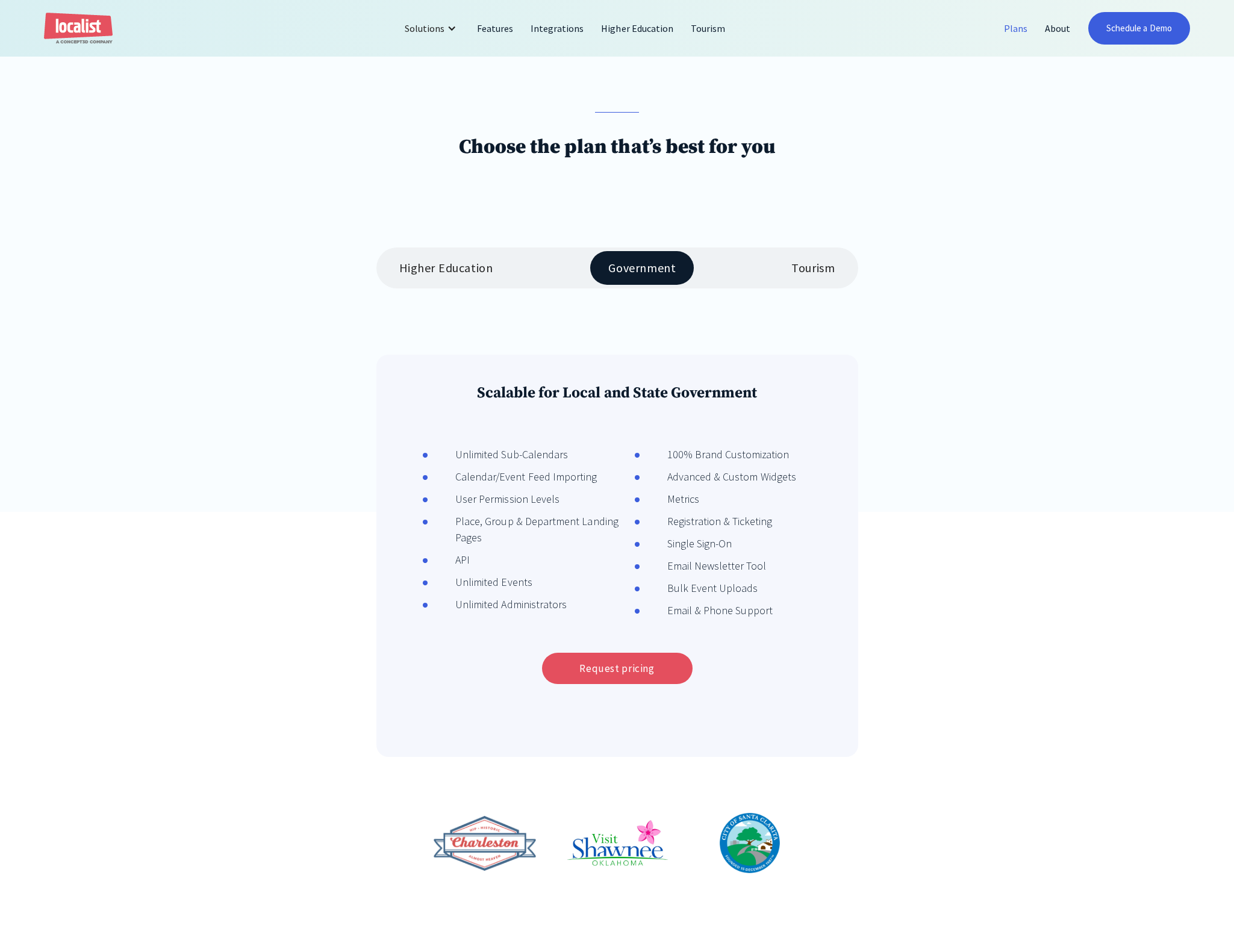
click at [466, 414] on div "Scalable for Local and State Government Unlimited Sub-Calendars Calendar/Event …" at bounding box center [617, 556] width 482 height 403
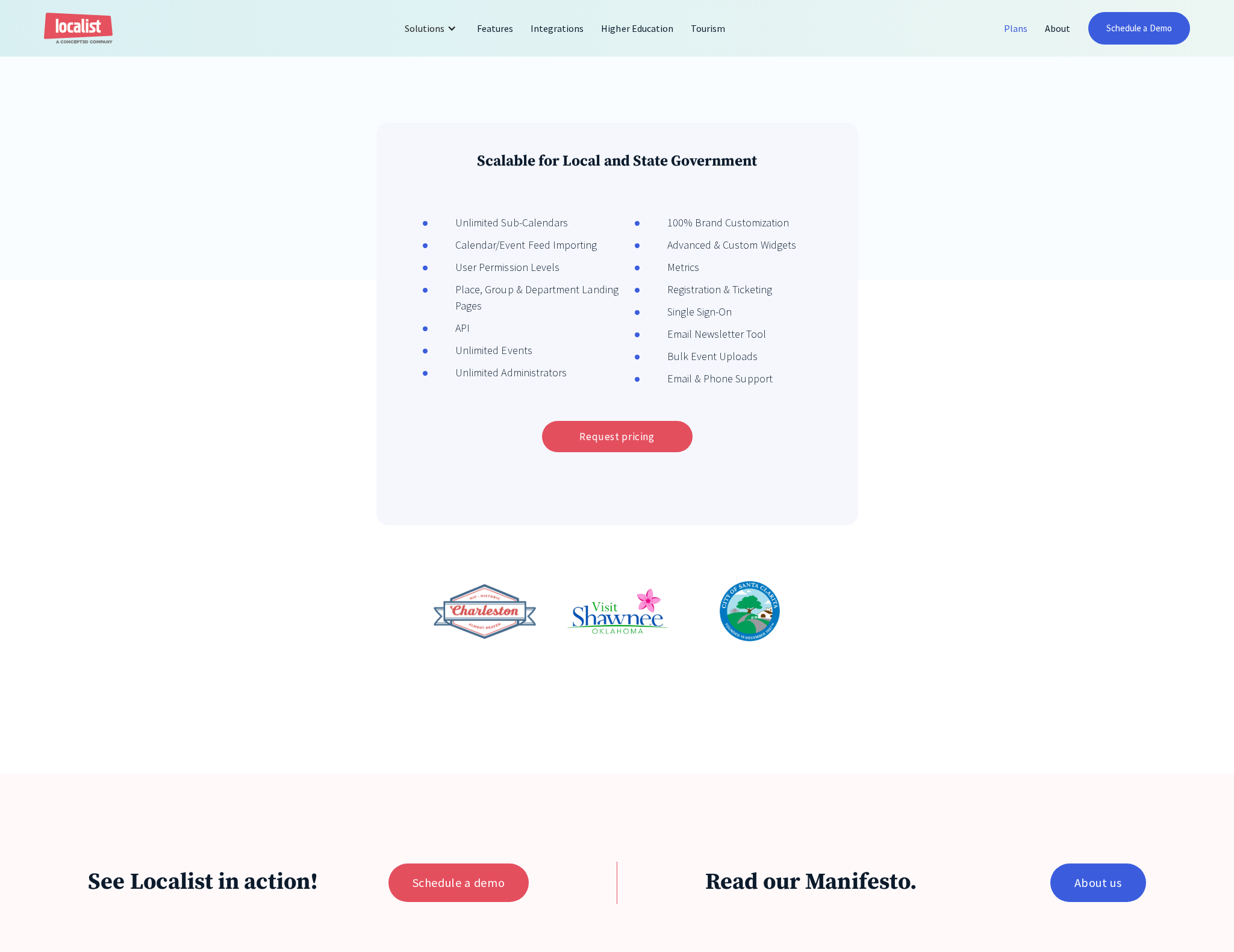
scroll to position [619, 0]
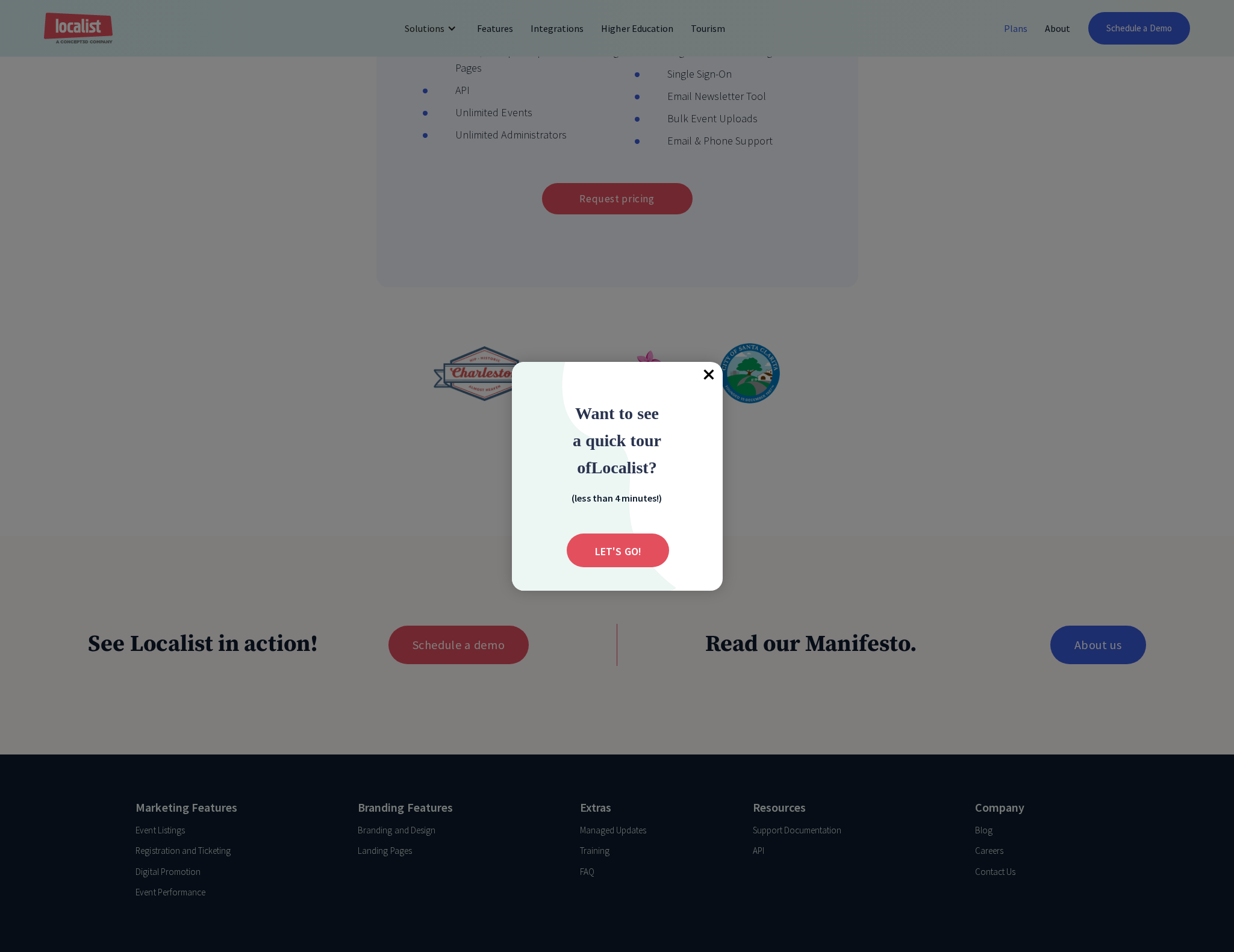
click at [350, 100] on div at bounding box center [617, 476] width 1234 height 952
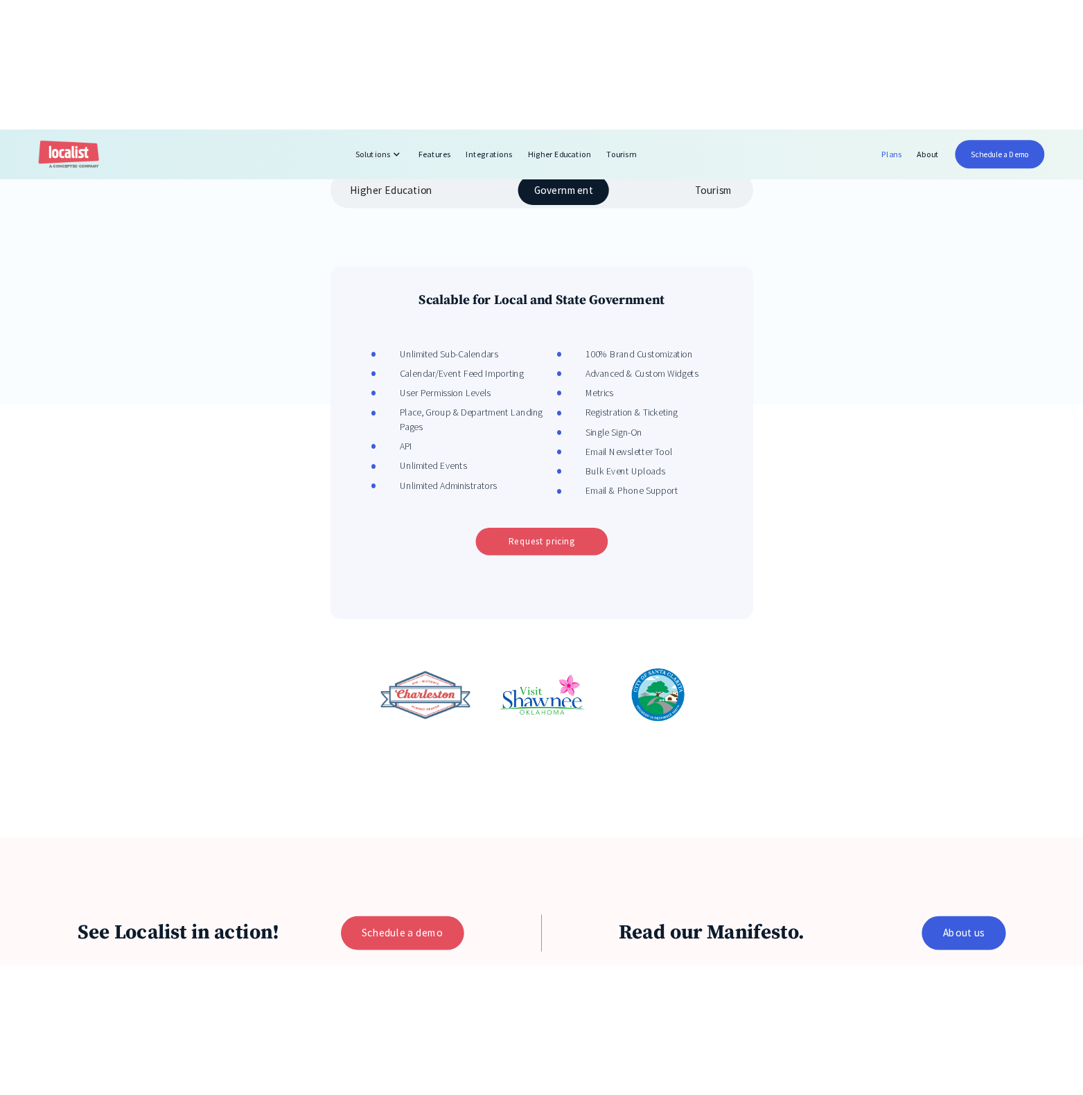
scroll to position [0, 0]
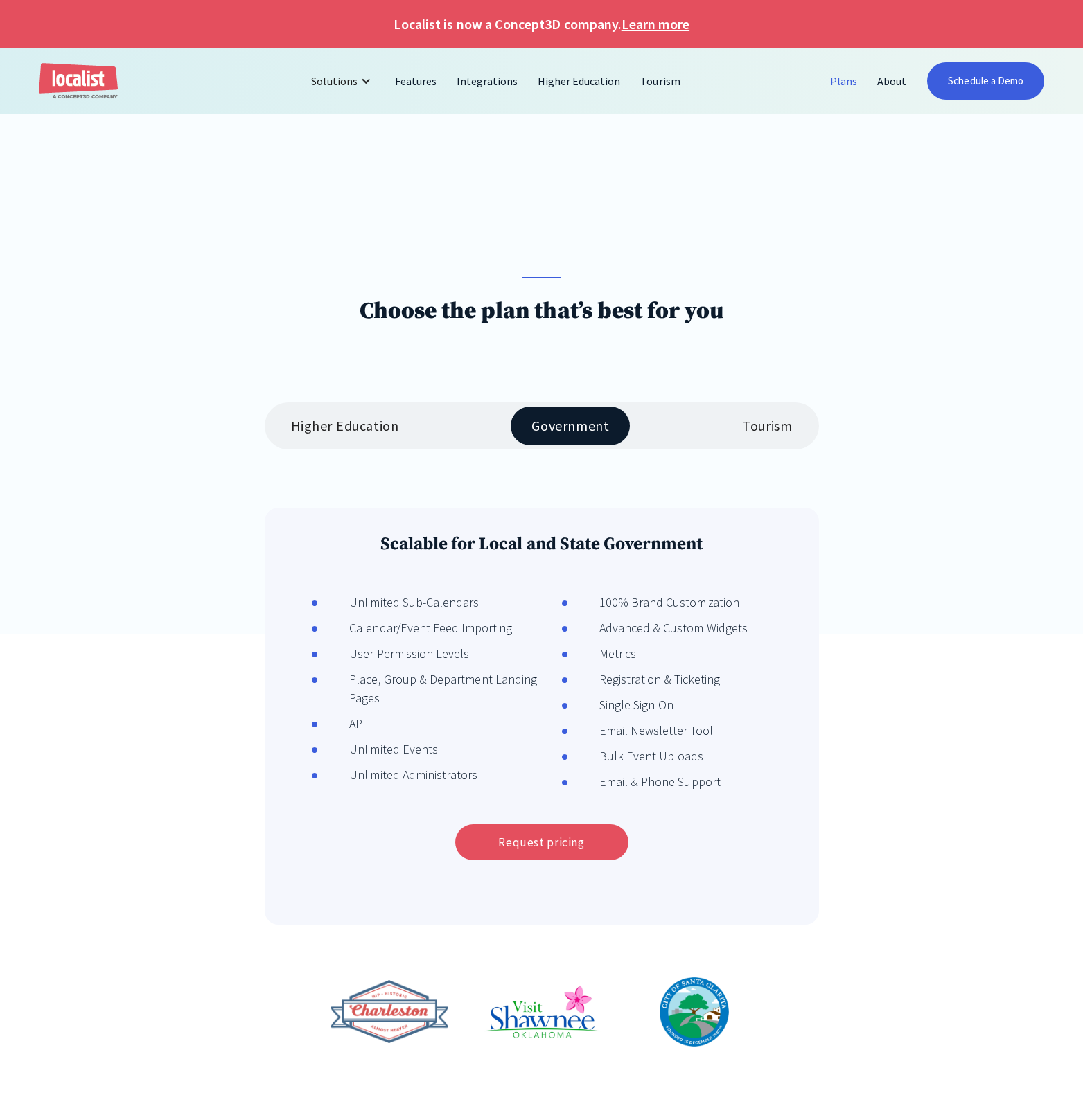
click at [274, 374] on div "Choose the plan that’s best for you" at bounding box center [541, 416] width 1083 height 435
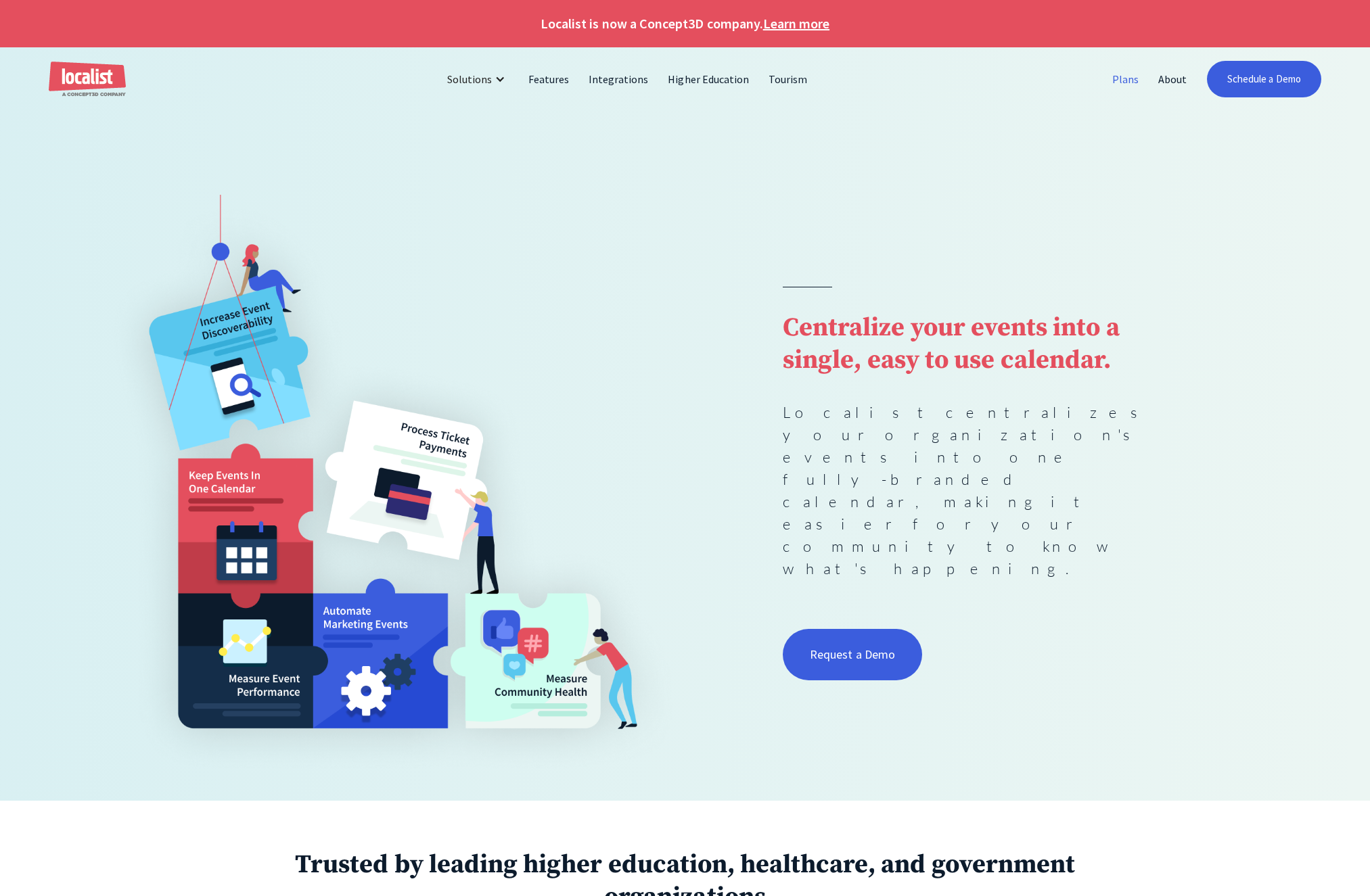
click at [1127, 80] on link "Plans" at bounding box center [1125, 78] width 46 height 32
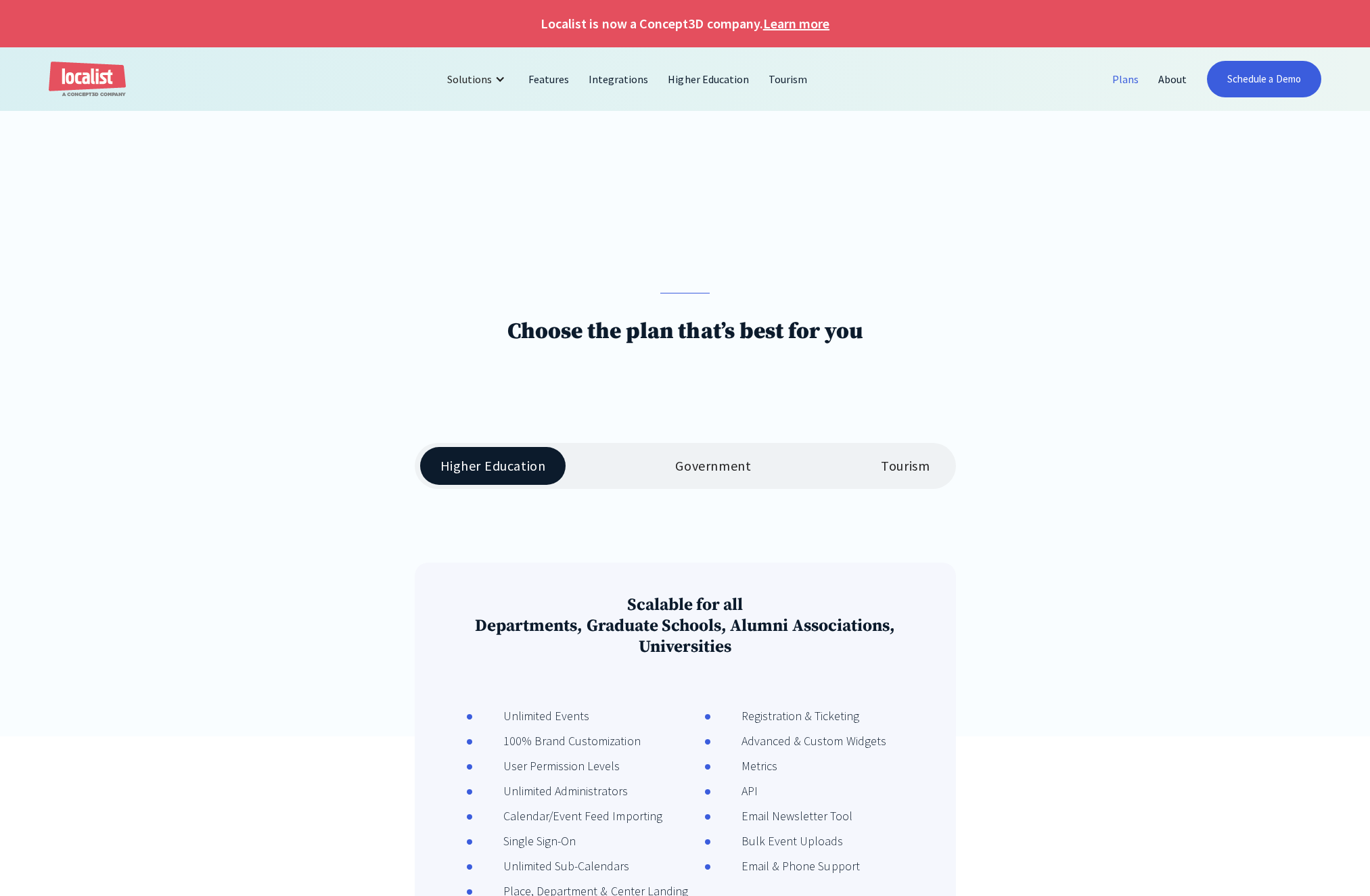
scroll to position [217, 0]
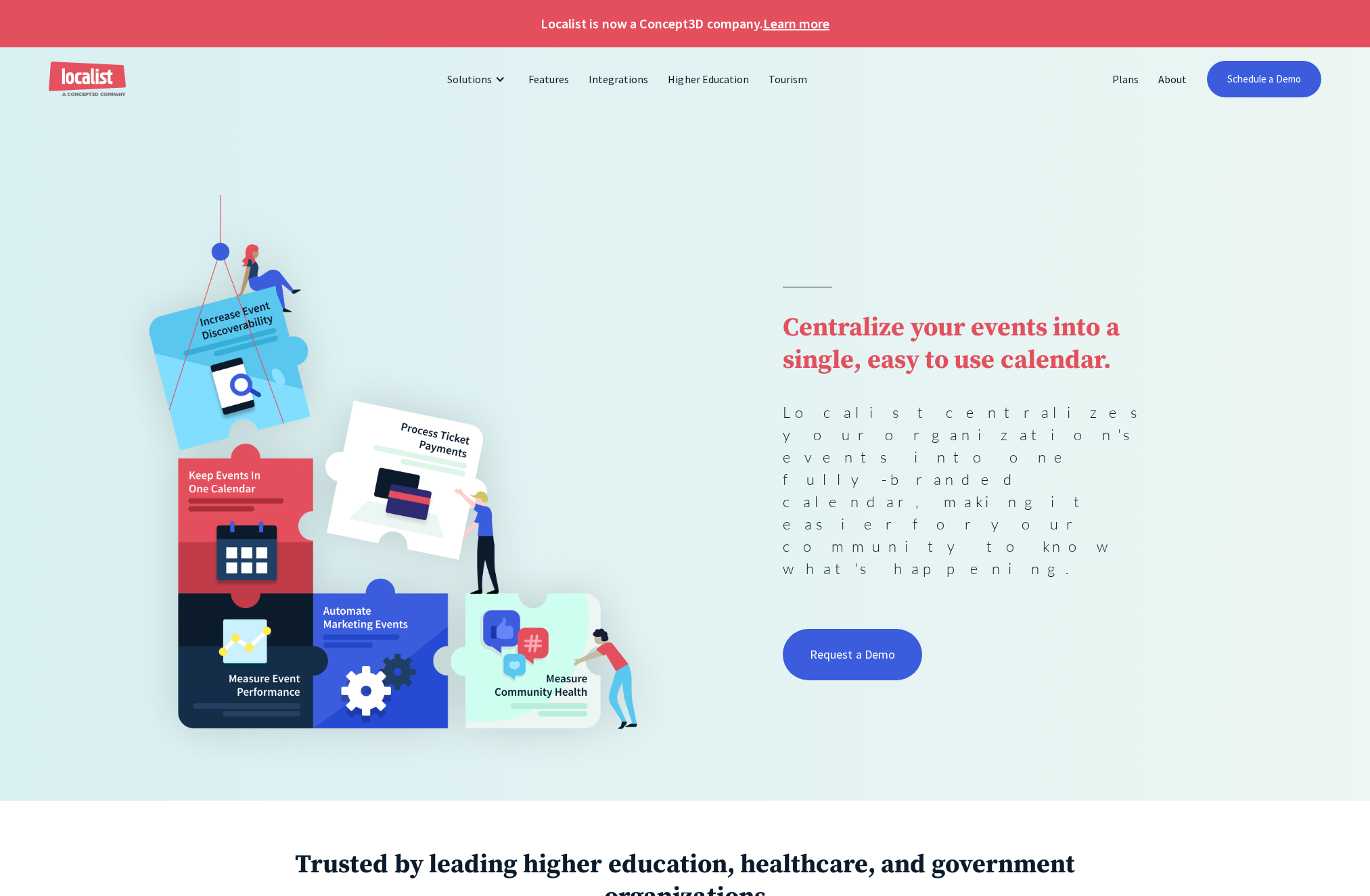
click at [841, 312] on div "Centralize your events into a single, easy to use calendar. Localist centralize…" at bounding box center [685, 485] width 1174 height 582
click at [563, 78] on link "Features" at bounding box center [549, 78] width 61 height 32
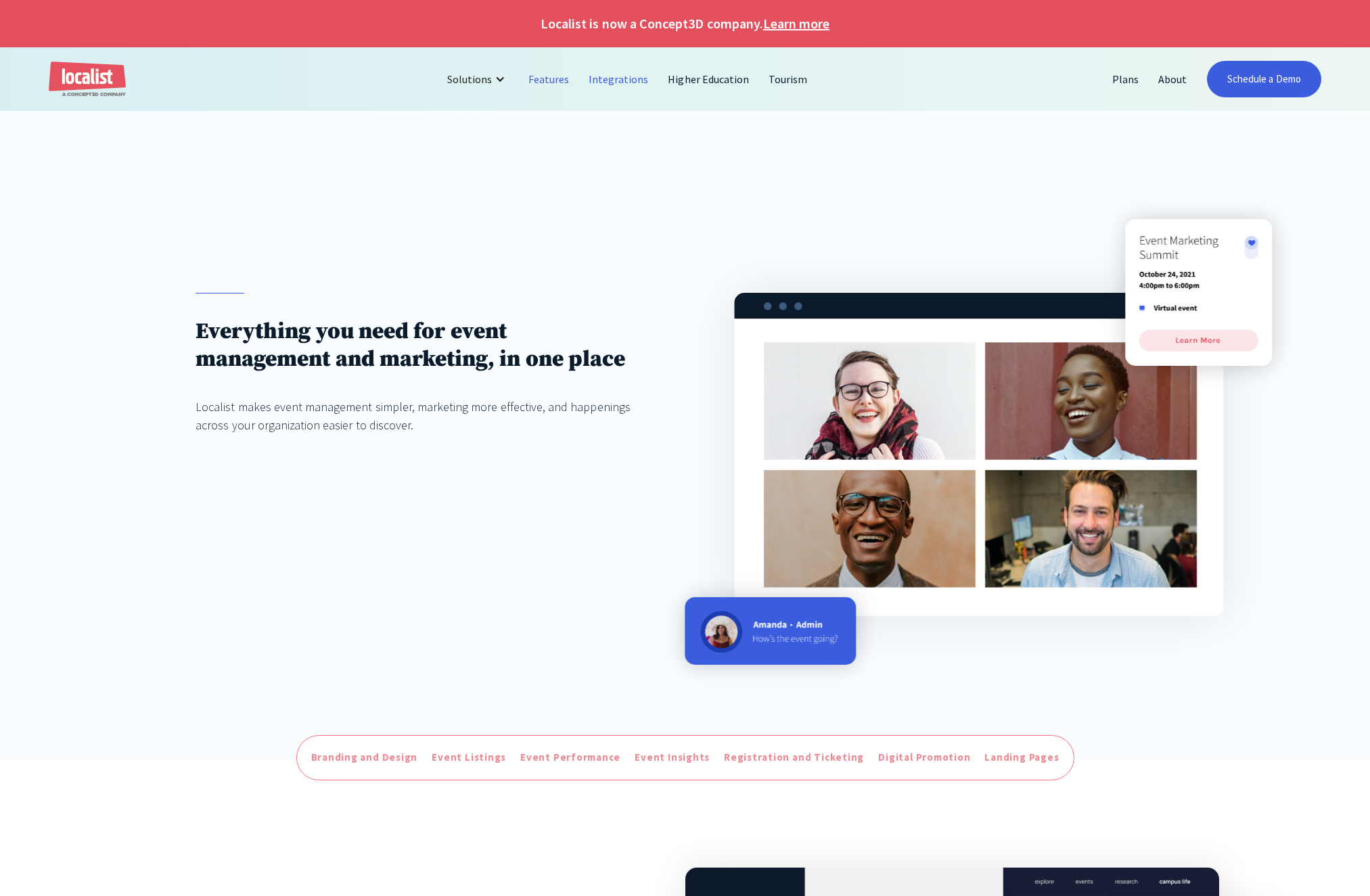
click at [615, 79] on link "Integrations" at bounding box center [618, 78] width 79 height 32
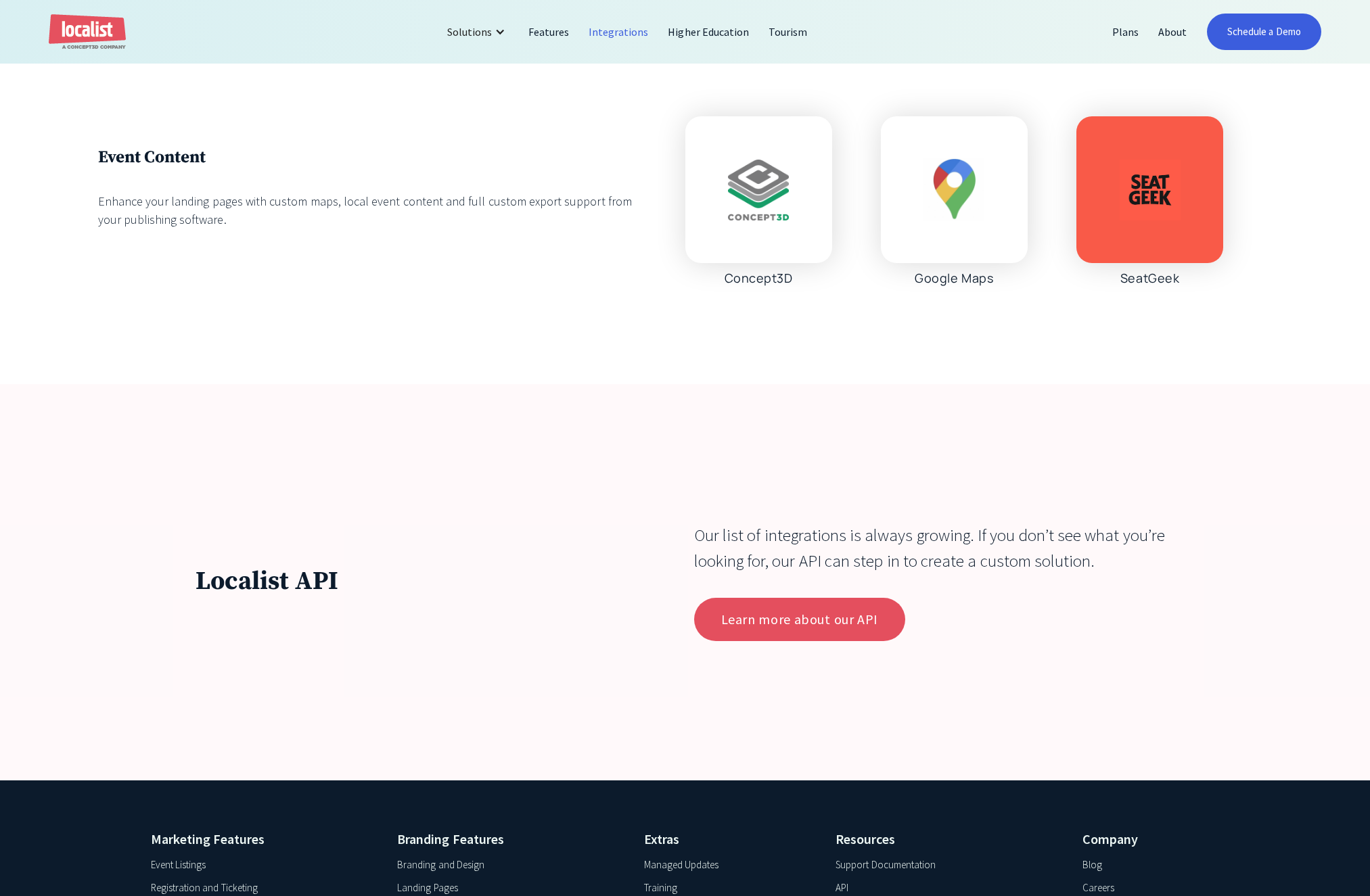
scroll to position [4850, 0]
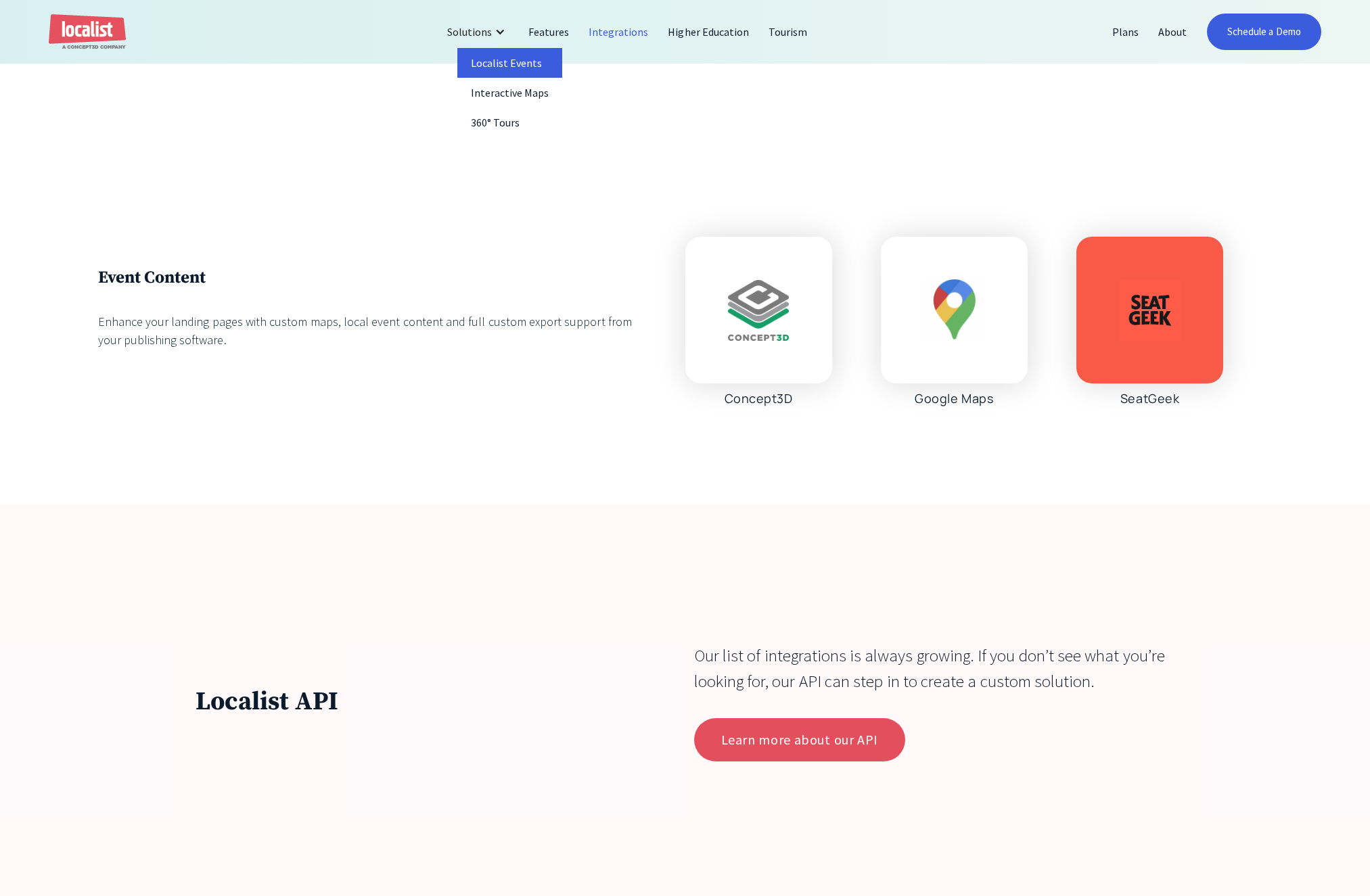
click at [507, 61] on link "Localist Events" at bounding box center [510, 62] width 105 height 29
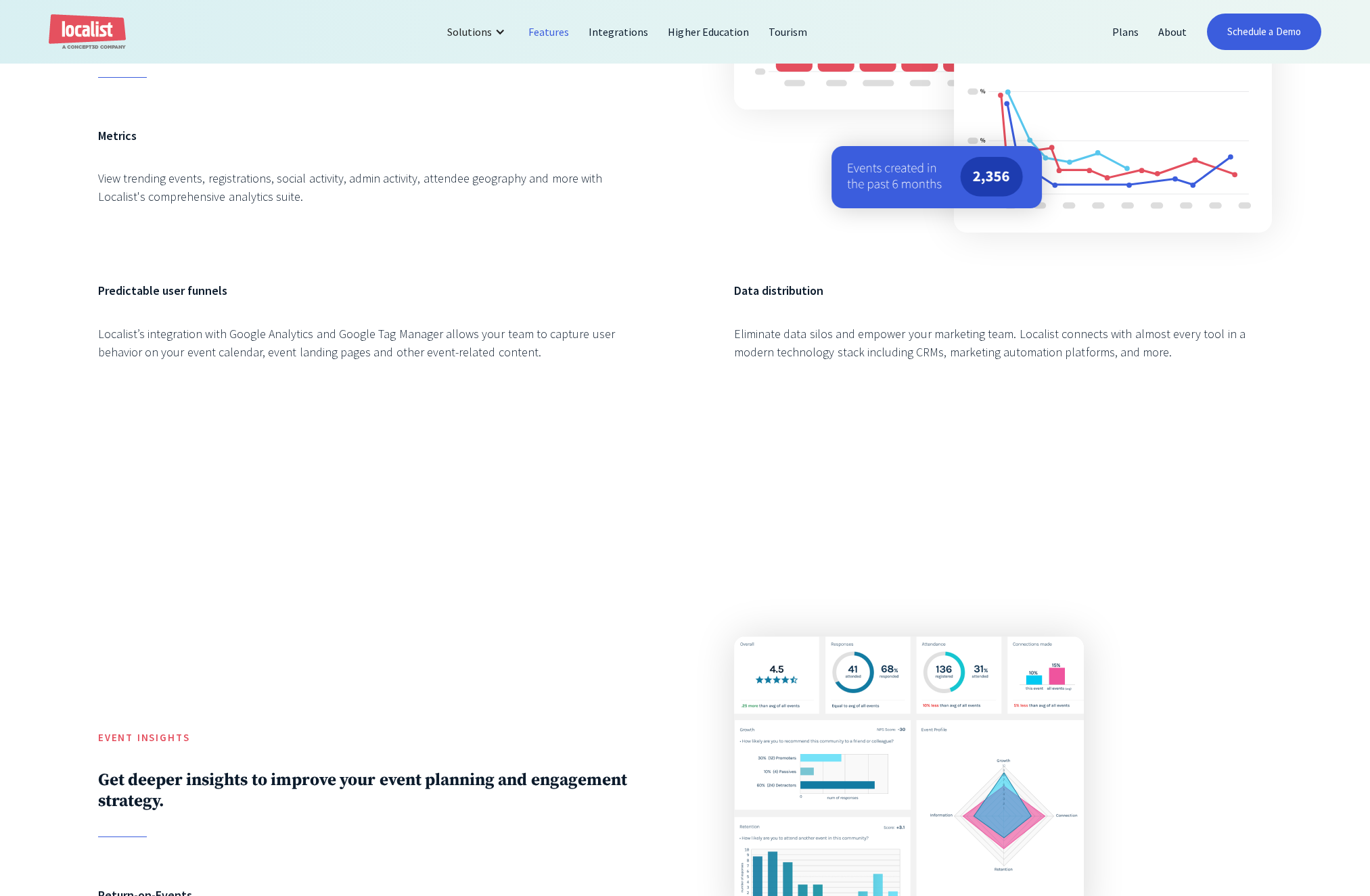
scroll to position [2915, 0]
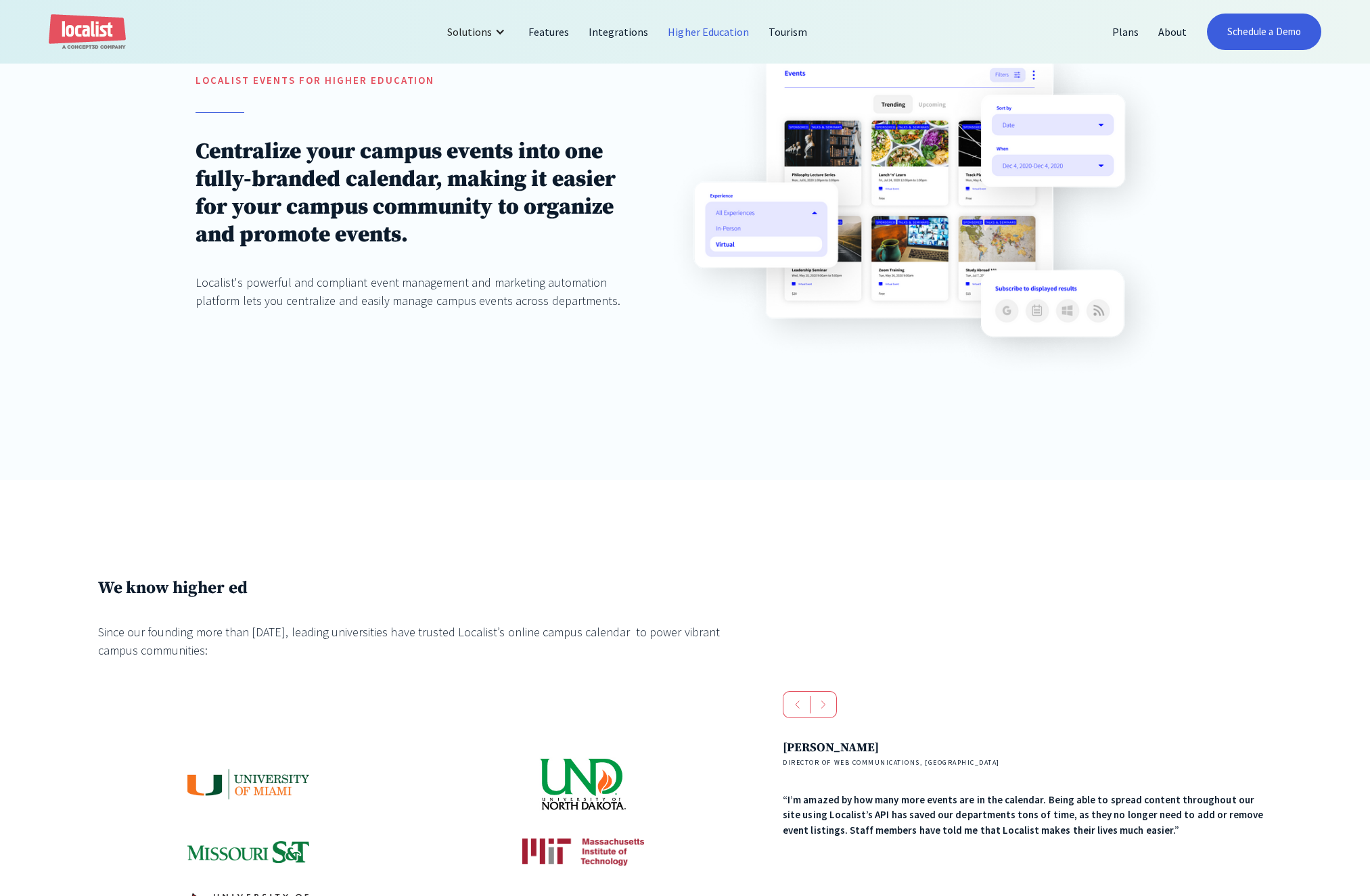
scroll to position [641, 0]
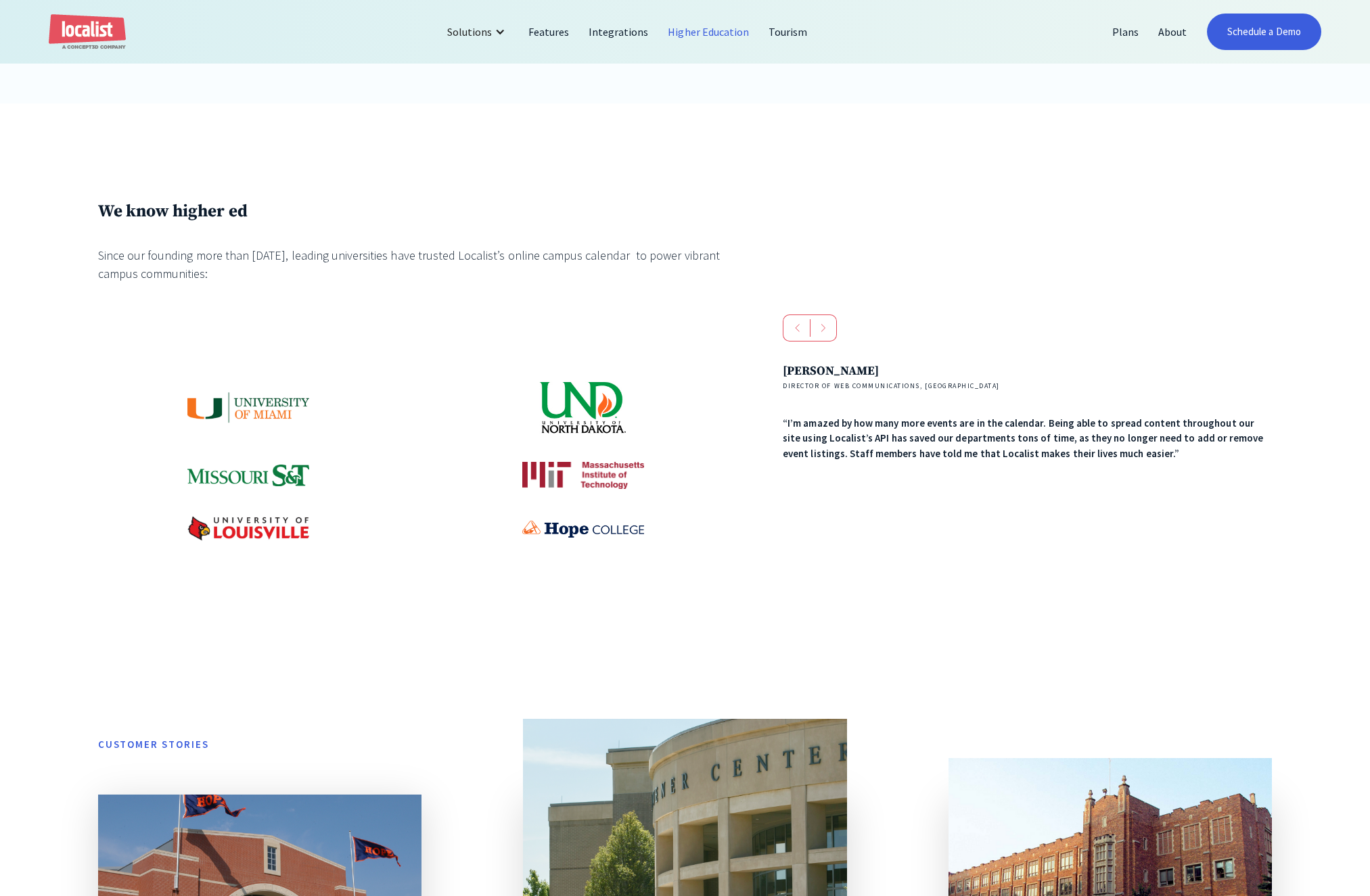
click at [583, 397] on img at bounding box center [583, 407] width 88 height 54
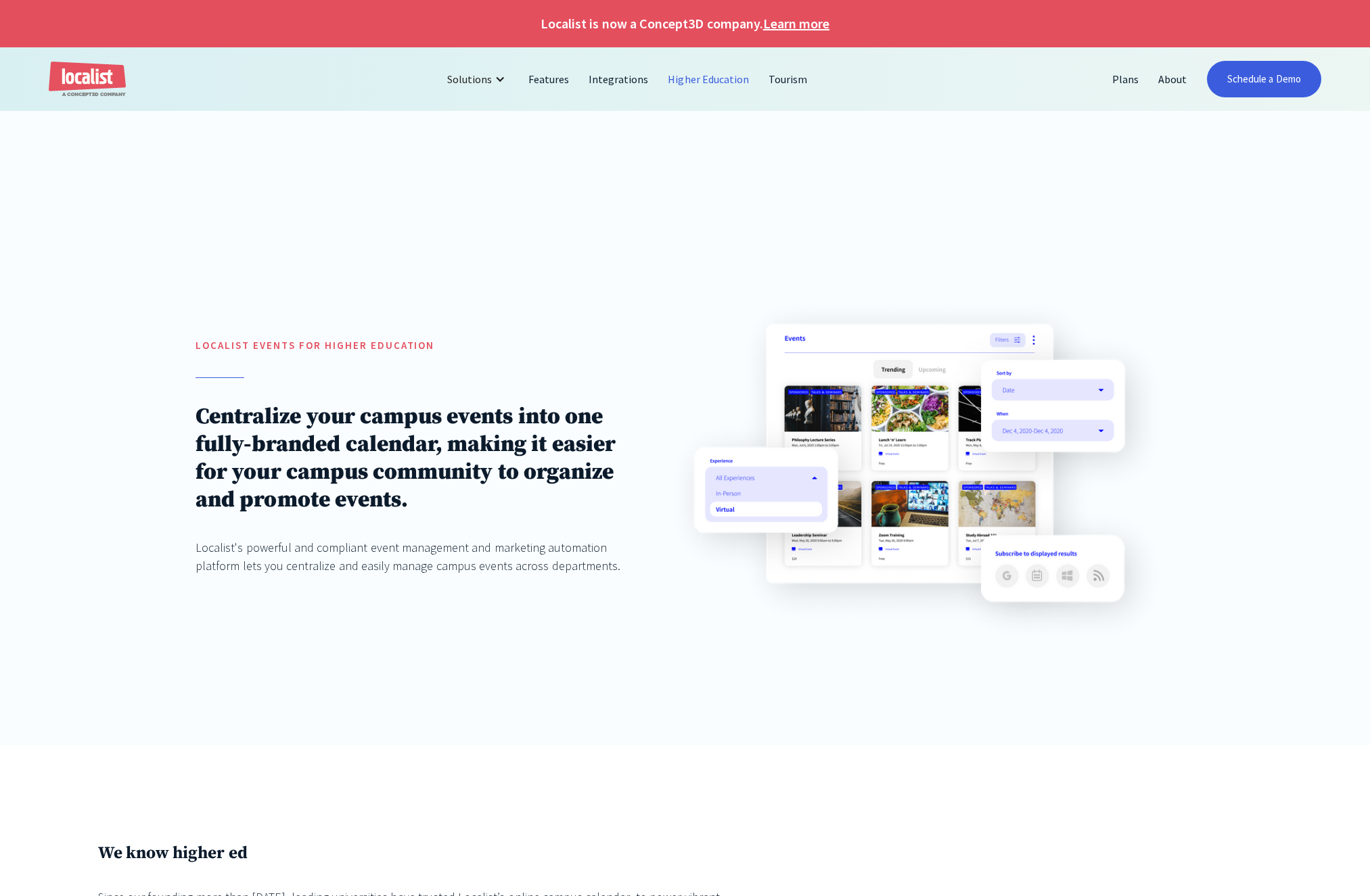
click at [79, 78] on img "home" at bounding box center [87, 79] width 77 height 36
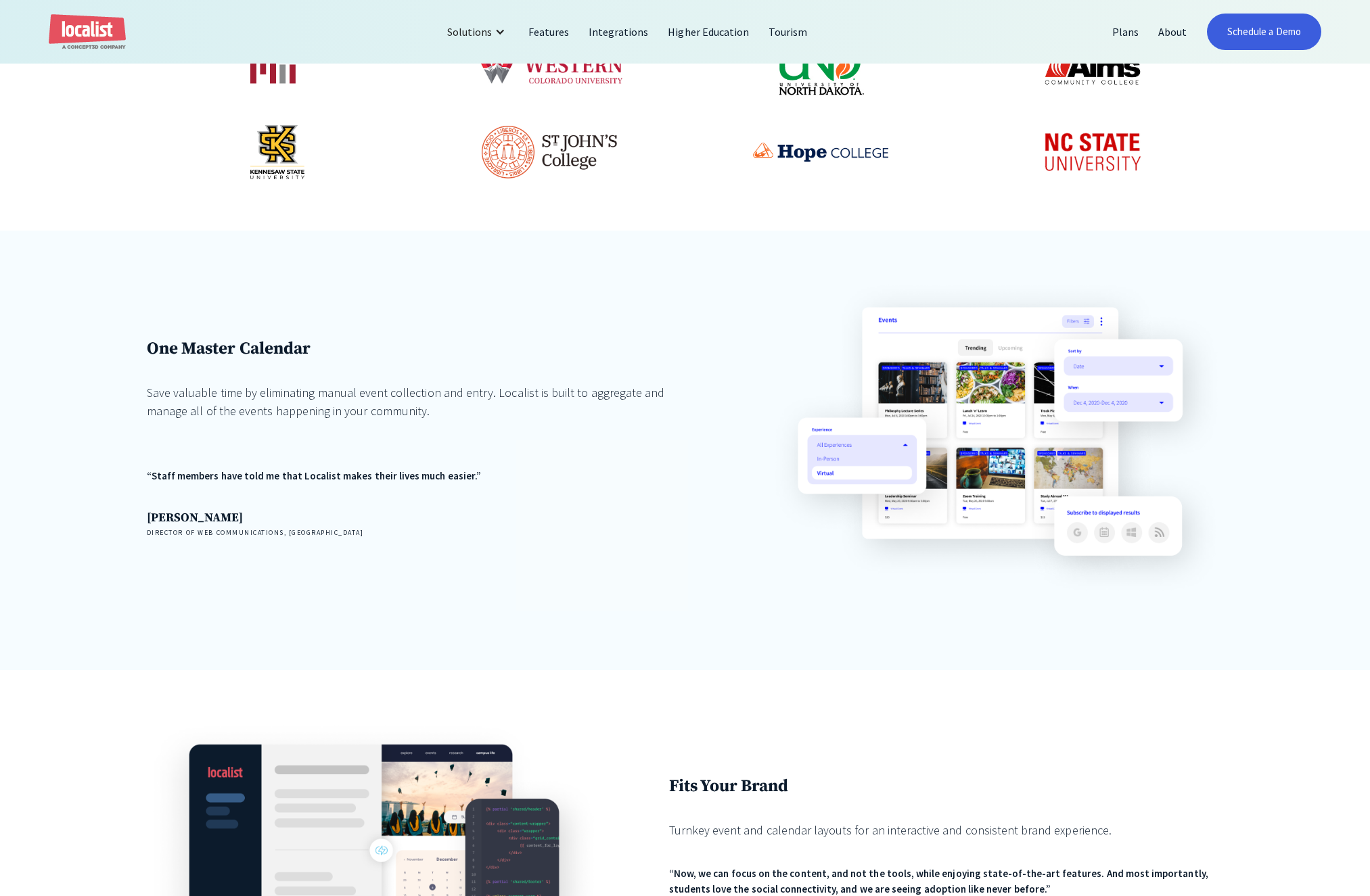
scroll to position [767, 0]
